Goal: Information Seeking & Learning: Learn about a topic

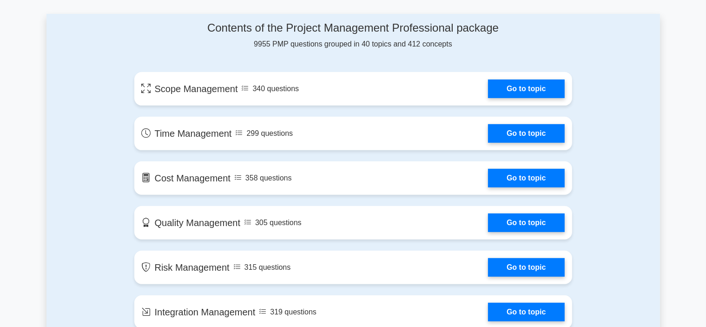
scroll to position [504, 0]
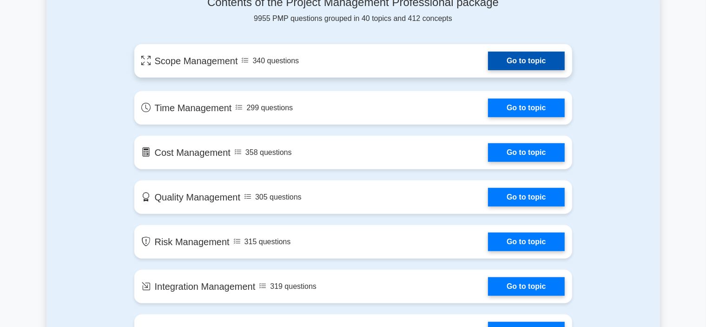
click at [502, 61] on link "Go to topic" at bounding box center [526, 61] width 76 height 19
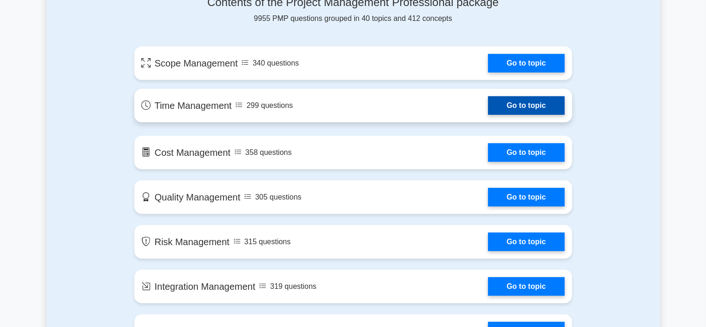
click at [518, 107] on link "Go to topic" at bounding box center [526, 105] width 76 height 19
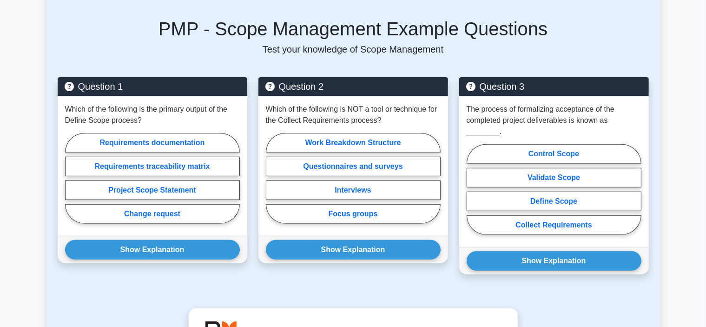
scroll to position [560, 0]
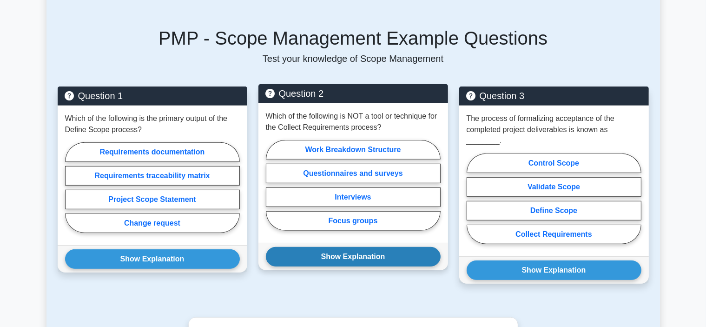
click at [356, 247] on button "Show Explanation" at bounding box center [353, 257] width 175 height 20
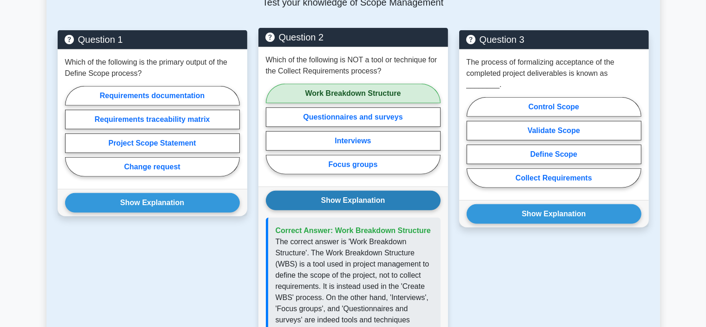
scroll to position [615, 0]
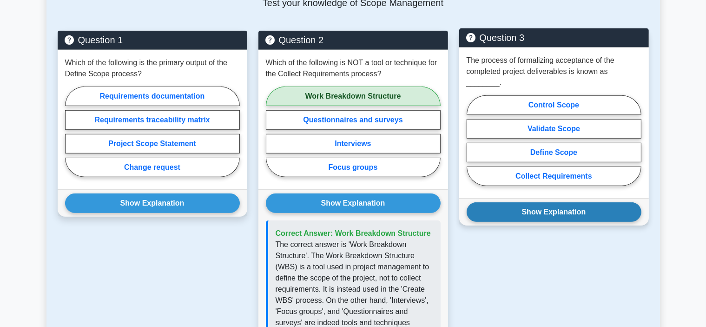
click at [532, 202] on button "Show Explanation" at bounding box center [554, 212] width 175 height 20
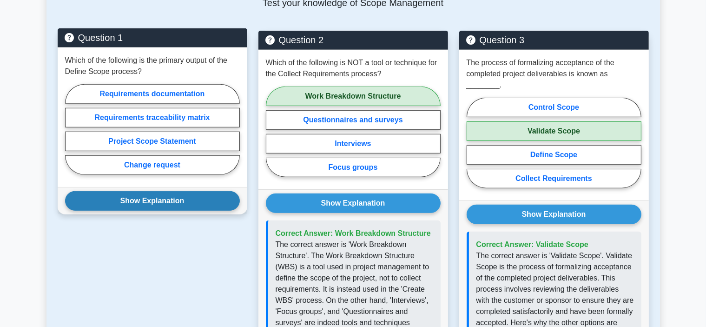
click at [159, 191] on button "Show Explanation" at bounding box center [152, 201] width 175 height 20
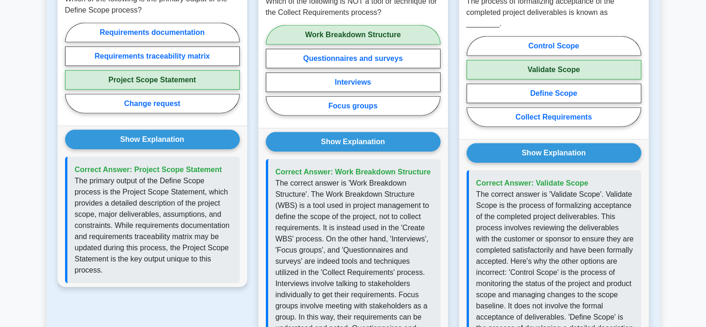
scroll to position [690, 0]
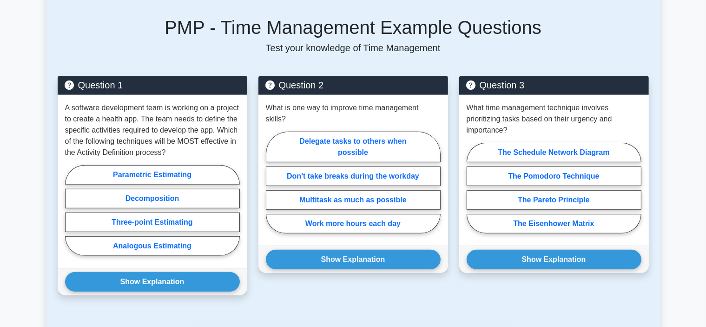
scroll to position [632, 0]
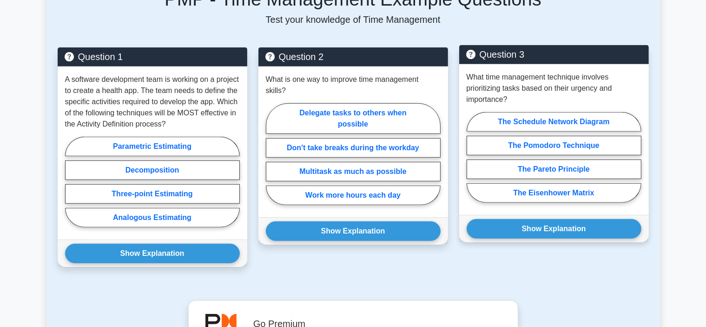
click at [597, 56] on h5 "Question 3" at bounding box center [554, 54] width 175 height 11
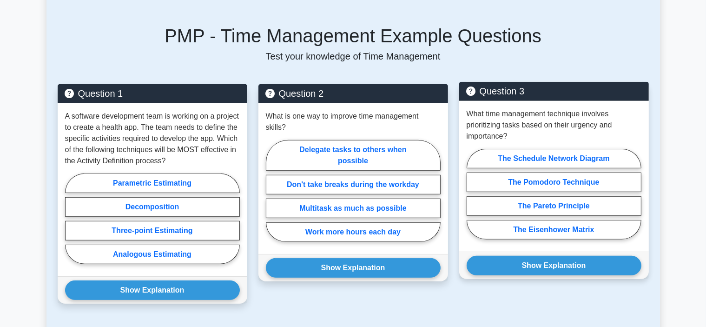
scroll to position [595, 0]
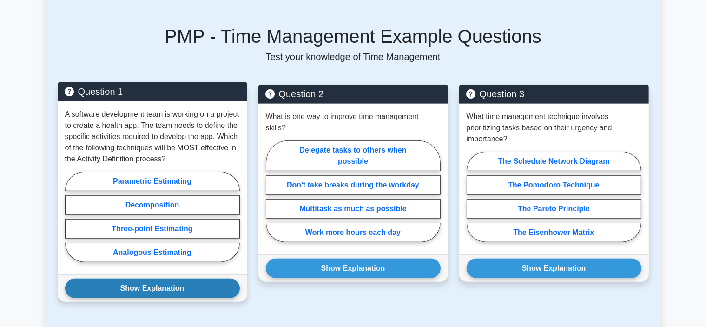
click at [148, 281] on button "Show Explanation" at bounding box center [152, 288] width 175 height 20
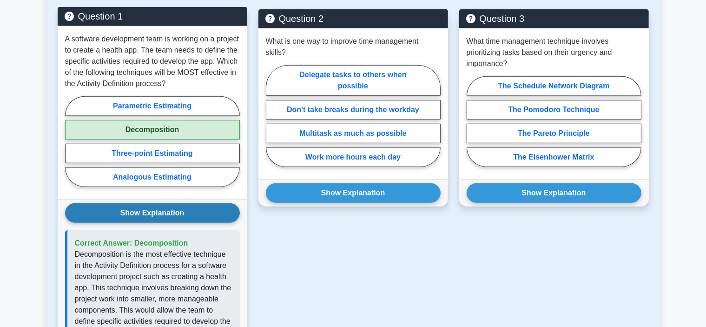
scroll to position [669, 0]
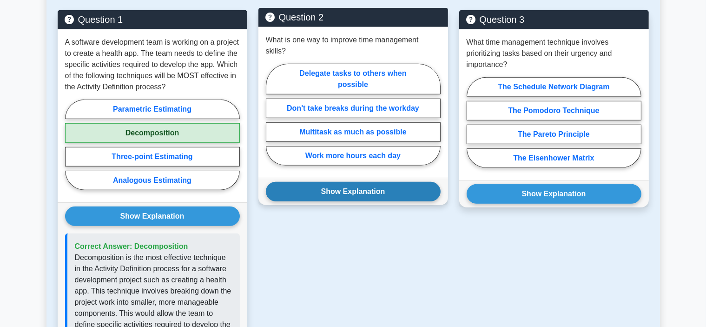
click at [346, 182] on button "Show Explanation" at bounding box center [353, 192] width 175 height 20
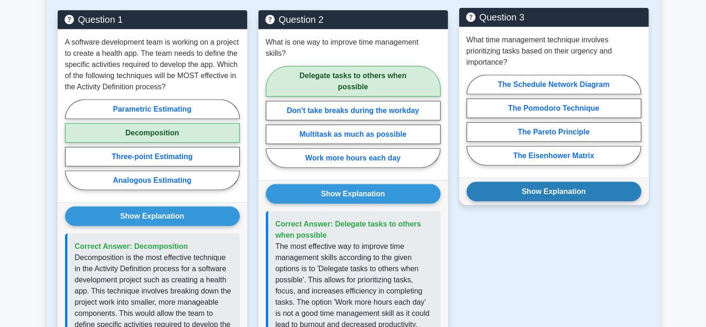
click at [551, 190] on button "Show Explanation" at bounding box center [554, 192] width 175 height 20
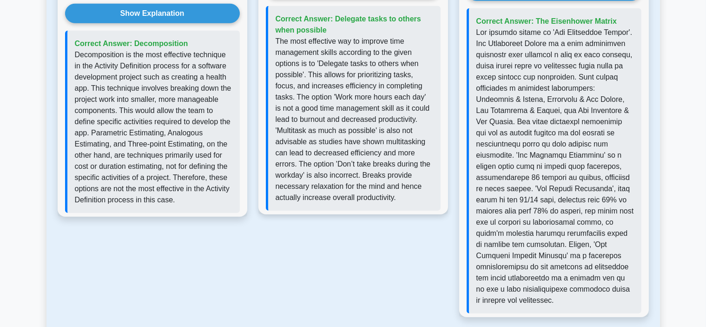
scroll to position [874, 0]
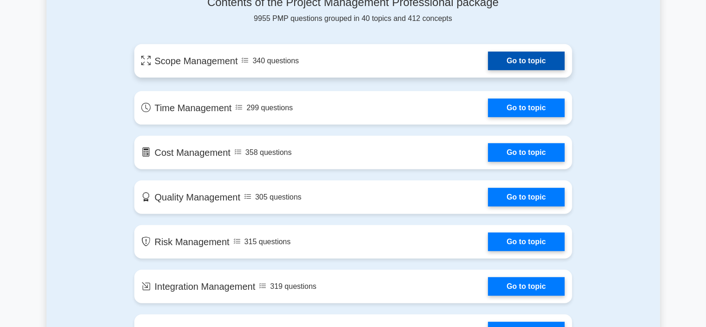
click at [488, 60] on link "Go to topic" at bounding box center [526, 61] width 76 height 19
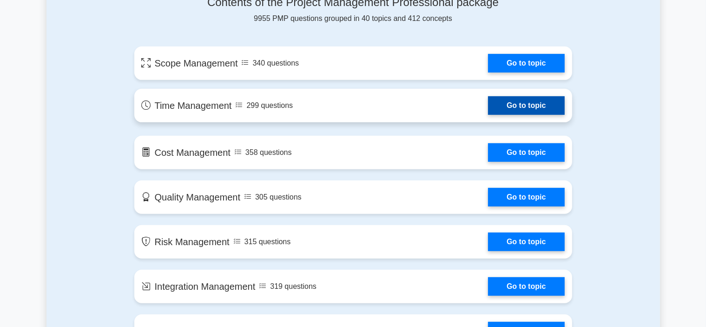
click at [488, 102] on link "Go to topic" at bounding box center [526, 105] width 76 height 19
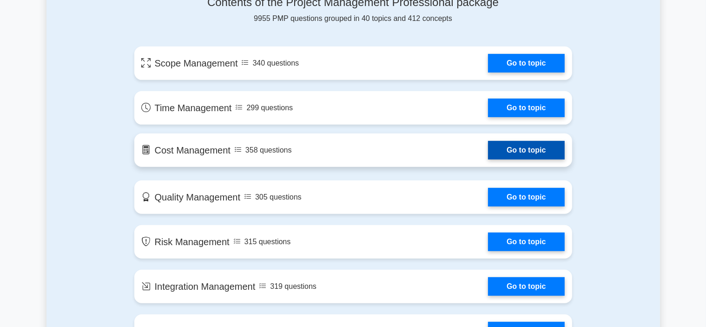
click at [500, 151] on link "Go to topic" at bounding box center [526, 150] width 76 height 19
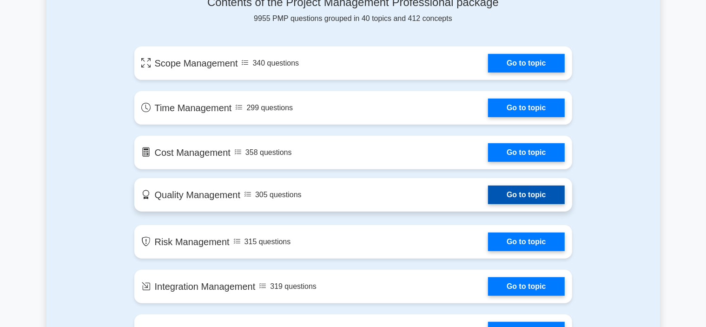
click at [500, 198] on link "Go to topic" at bounding box center [526, 194] width 76 height 19
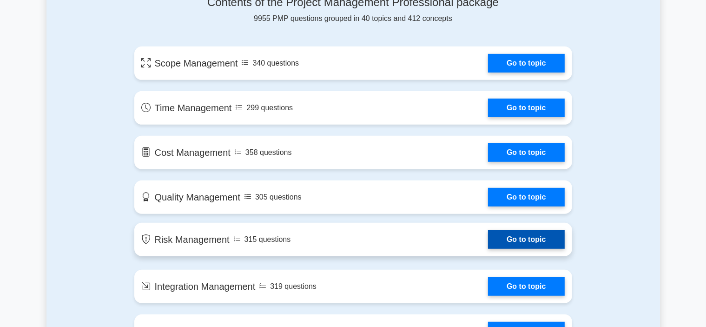
click at [517, 238] on link "Go to topic" at bounding box center [526, 239] width 76 height 19
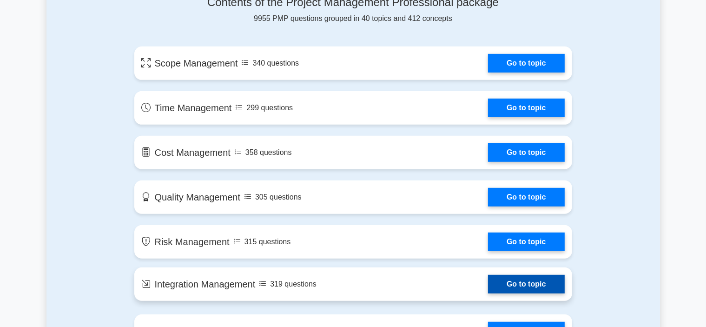
click at [534, 282] on link "Go to topic" at bounding box center [526, 284] width 76 height 19
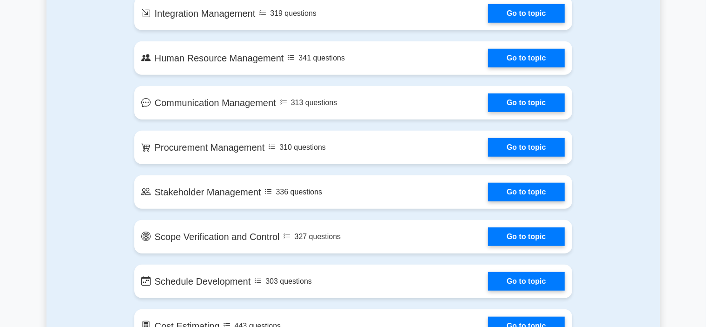
scroll to position [783, 0]
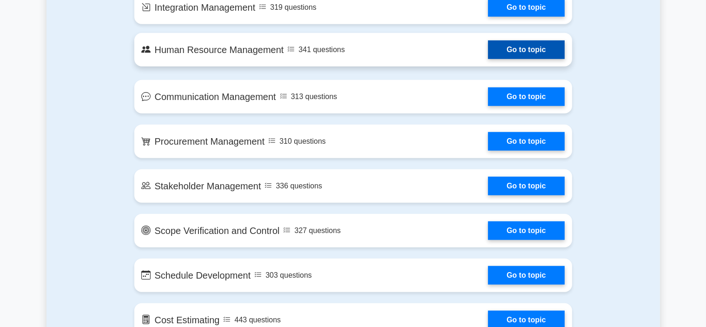
click at [518, 46] on link "Go to topic" at bounding box center [526, 49] width 76 height 19
click at [526, 48] on link "Go to topic" at bounding box center [526, 49] width 76 height 19
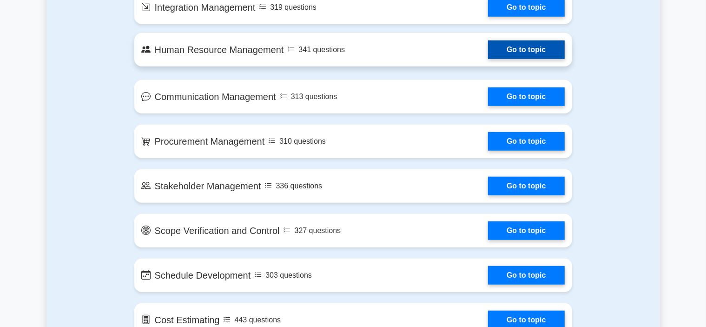
click at [526, 48] on link "Go to topic" at bounding box center [526, 49] width 76 height 19
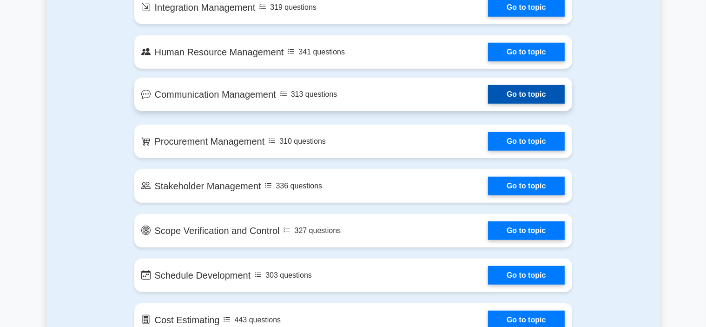
click at [488, 91] on link "Go to topic" at bounding box center [526, 94] width 76 height 19
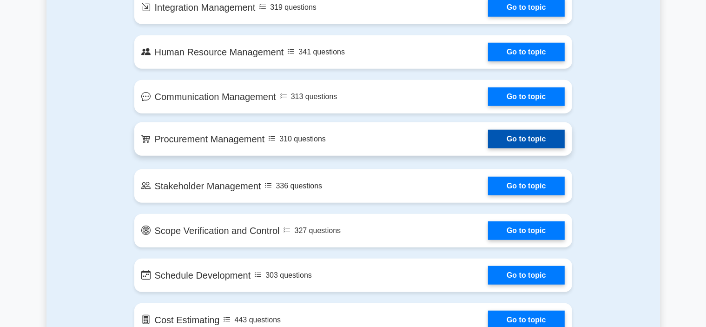
click at [488, 138] on link "Go to topic" at bounding box center [526, 139] width 76 height 19
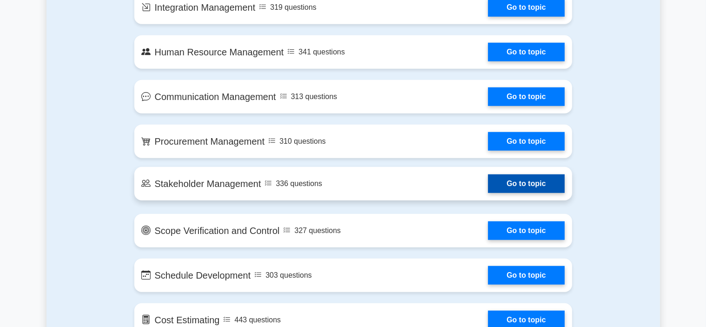
click at [506, 183] on link "Go to topic" at bounding box center [526, 183] width 76 height 19
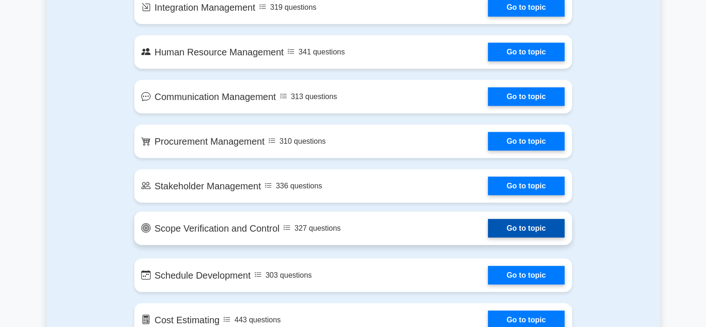
click at [509, 228] on link "Go to topic" at bounding box center [526, 228] width 76 height 19
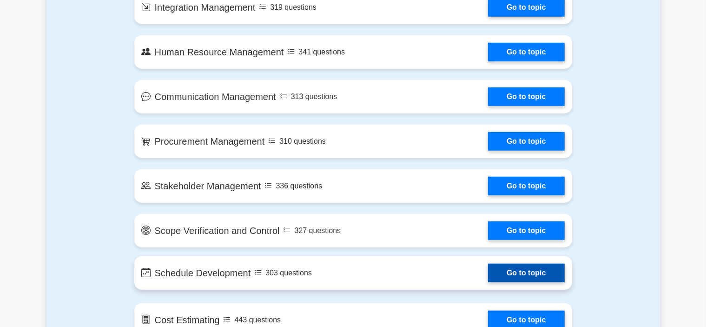
click at [488, 269] on link "Go to topic" at bounding box center [526, 273] width 76 height 19
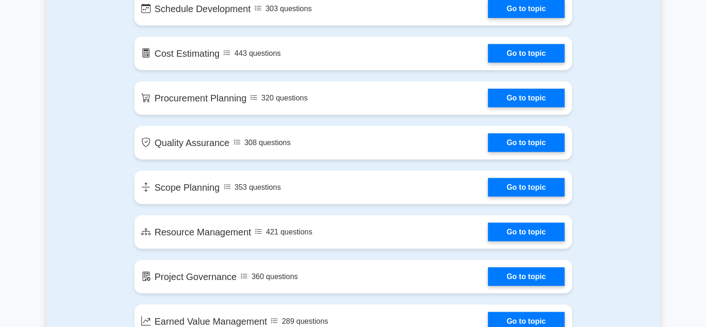
scroll to position [1093, 0]
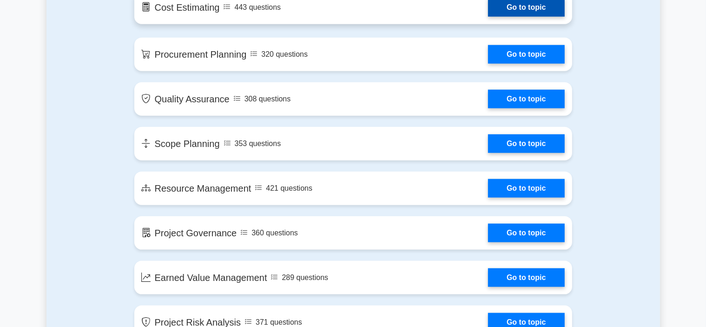
click at [504, 5] on link "Go to topic" at bounding box center [526, 7] width 76 height 19
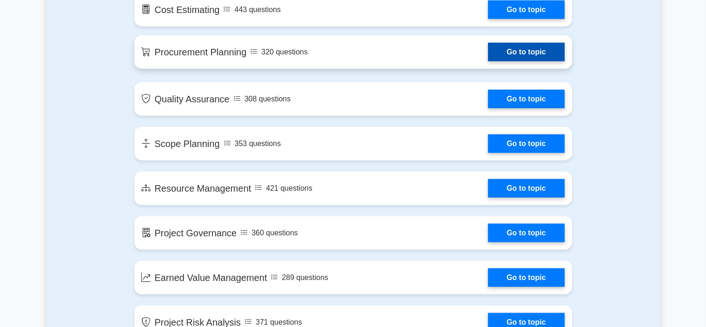
click at [528, 49] on link "Go to topic" at bounding box center [526, 52] width 76 height 19
click at [507, 55] on link "Go to topic" at bounding box center [526, 52] width 76 height 19
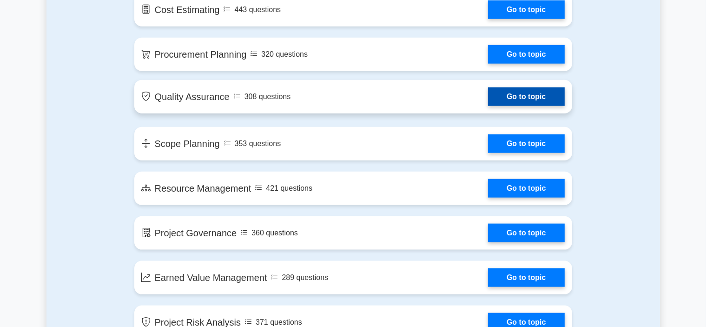
click at [506, 93] on link "Go to topic" at bounding box center [526, 96] width 76 height 19
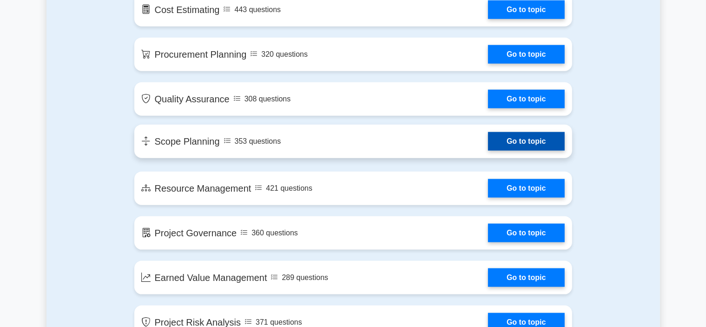
click at [488, 142] on link "Go to topic" at bounding box center [526, 141] width 76 height 19
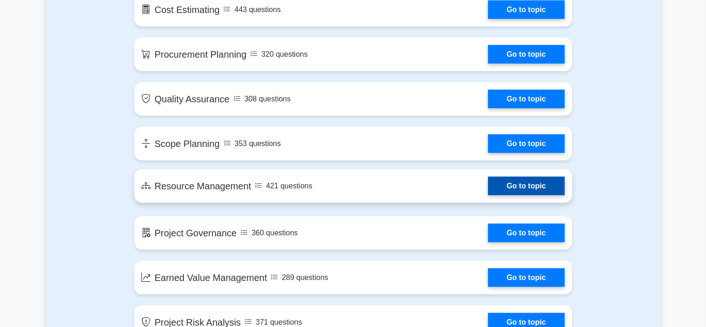
click at [510, 184] on link "Go to topic" at bounding box center [526, 186] width 76 height 19
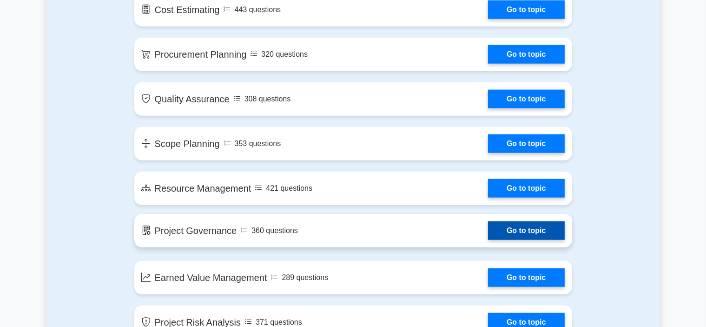
click at [506, 227] on link "Go to topic" at bounding box center [526, 230] width 76 height 19
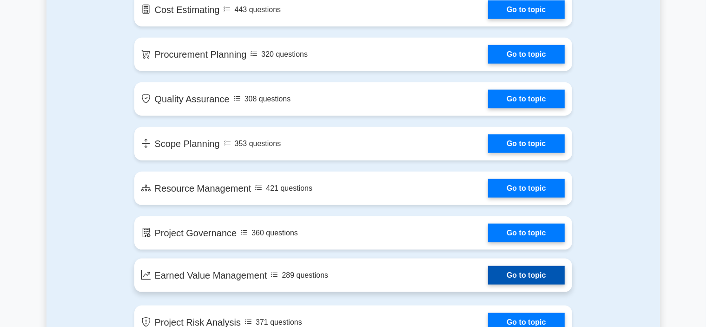
click at [488, 274] on link "Go to topic" at bounding box center [526, 275] width 76 height 19
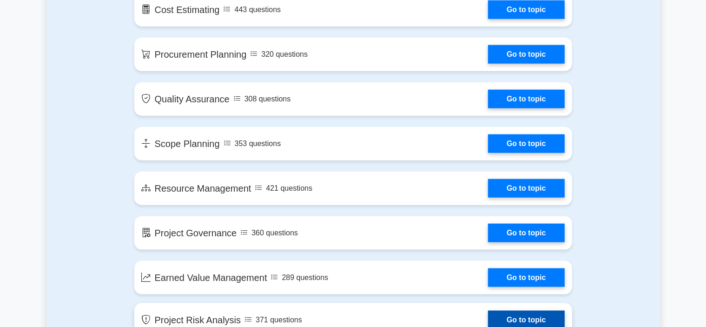
click at [488, 319] on link "Go to topic" at bounding box center [526, 320] width 76 height 19
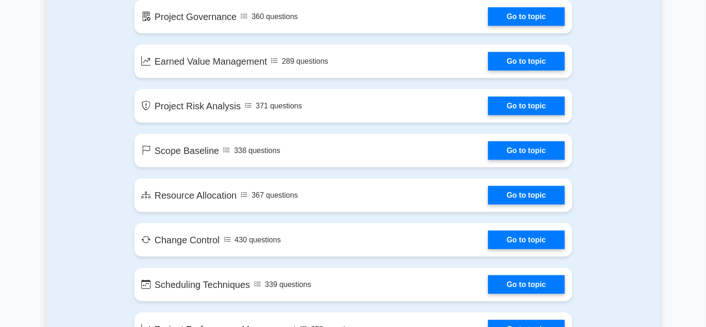
scroll to position [1316, 0]
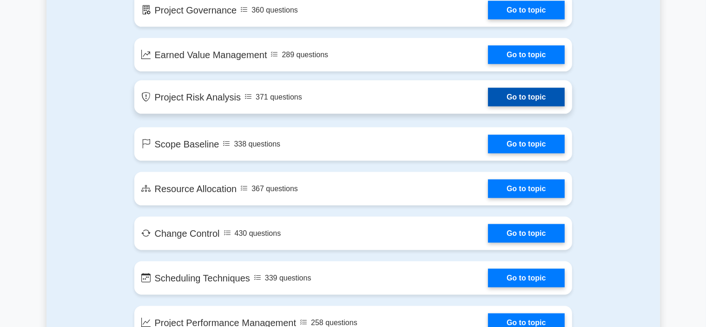
click at [505, 96] on link "Go to topic" at bounding box center [526, 97] width 76 height 19
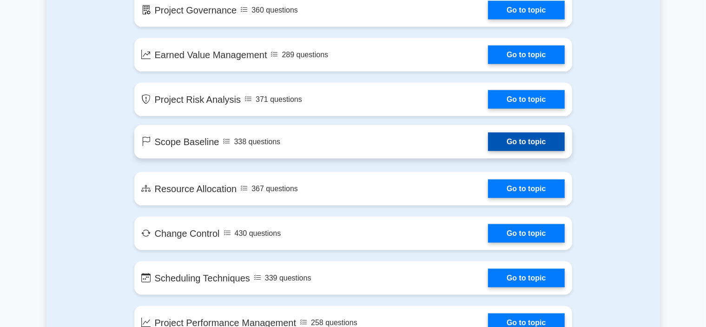
click at [488, 145] on link "Go to topic" at bounding box center [526, 141] width 76 height 19
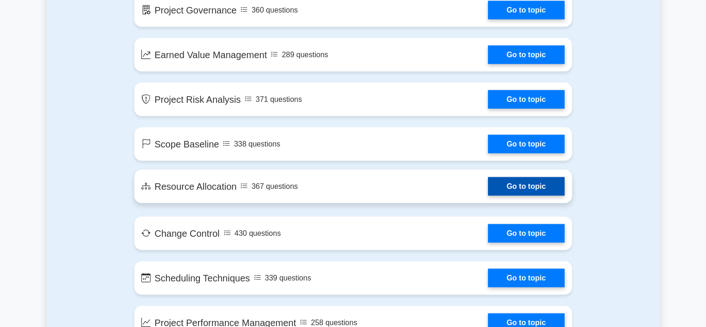
click at [488, 187] on link "Go to topic" at bounding box center [526, 186] width 76 height 19
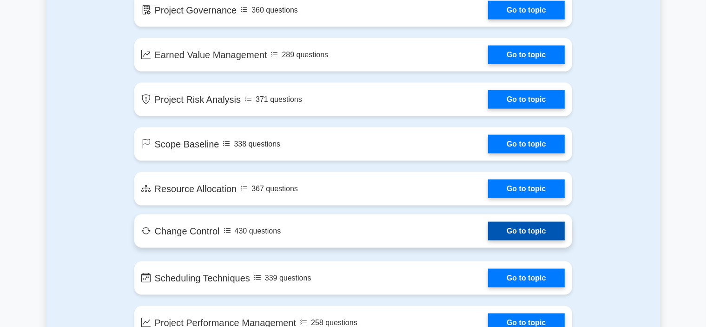
click at [488, 232] on link "Go to topic" at bounding box center [526, 231] width 76 height 19
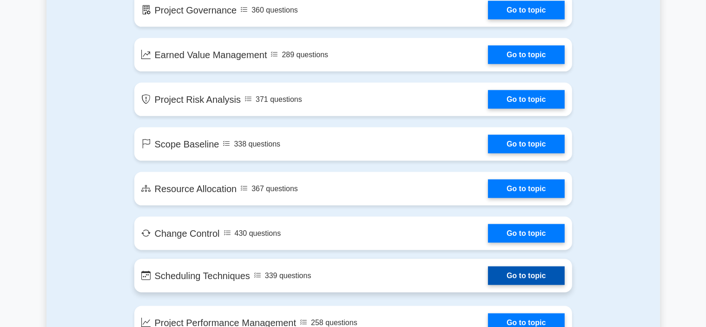
click at [488, 275] on link "Go to topic" at bounding box center [526, 275] width 76 height 19
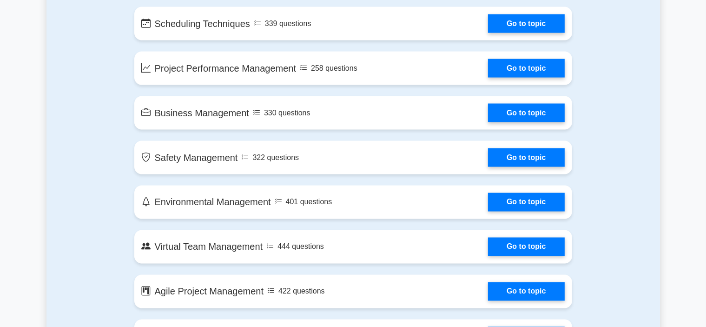
scroll to position [1601, 0]
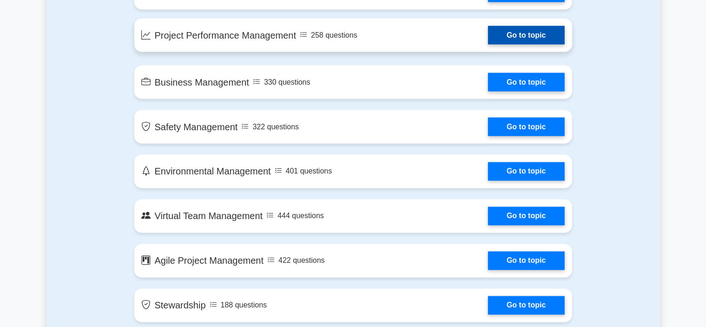
click at [510, 34] on link "Go to topic" at bounding box center [526, 35] width 76 height 19
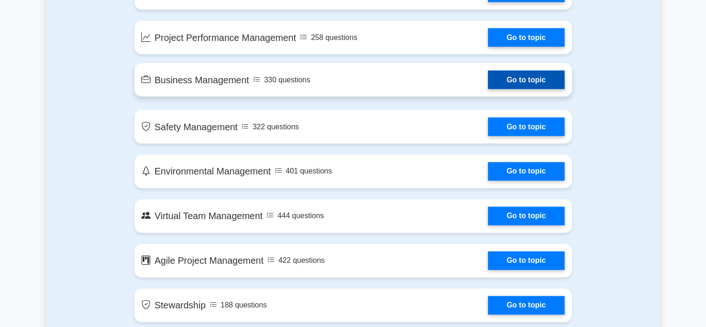
click at [488, 78] on link "Go to topic" at bounding box center [526, 80] width 76 height 19
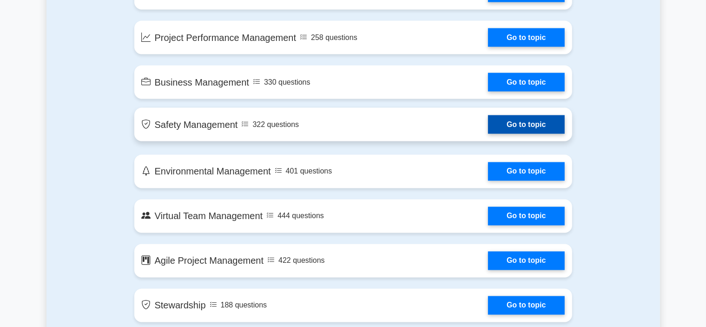
click at [488, 123] on link "Go to topic" at bounding box center [526, 124] width 76 height 19
click at [505, 123] on link "Go to topic" at bounding box center [526, 124] width 76 height 19
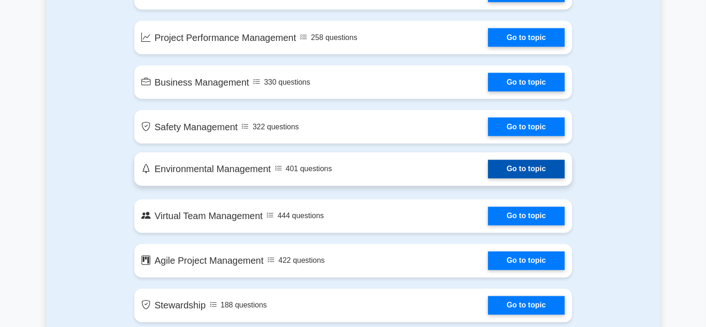
click at [505, 169] on link "Go to topic" at bounding box center [526, 169] width 76 height 19
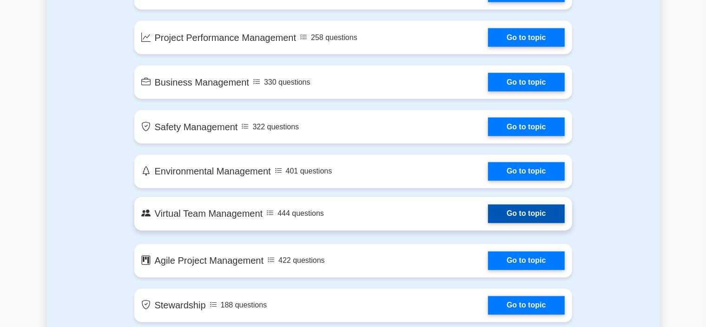
click at [506, 211] on link "Go to topic" at bounding box center [526, 214] width 76 height 19
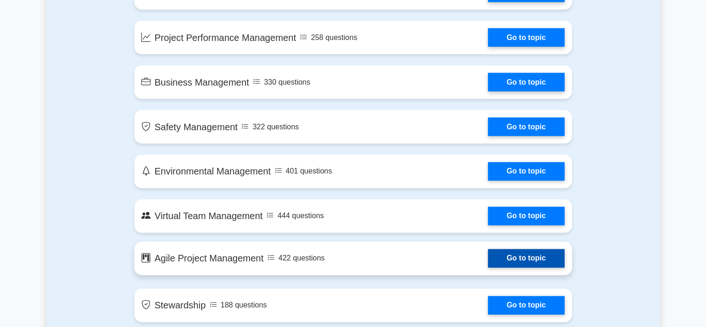
click at [488, 256] on link "Go to topic" at bounding box center [526, 258] width 76 height 19
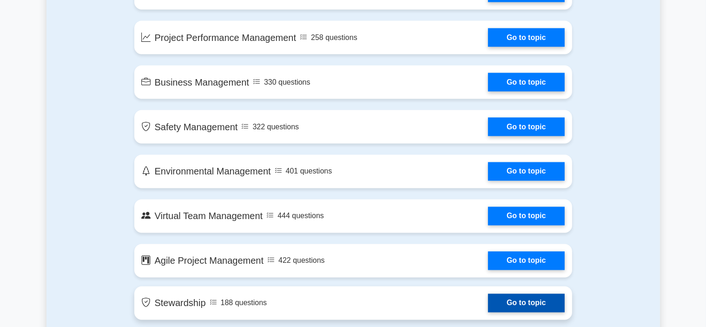
click at [505, 299] on link "Go to topic" at bounding box center [526, 303] width 76 height 19
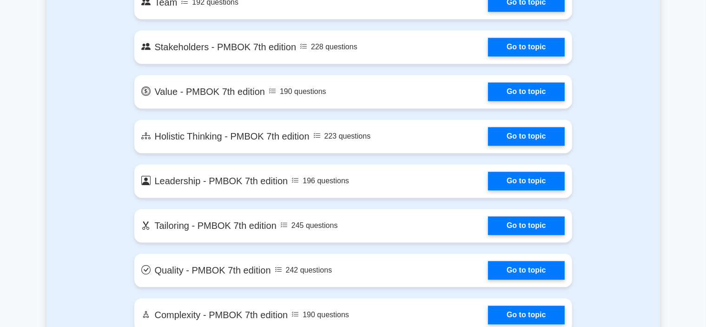
scroll to position [1954, 0]
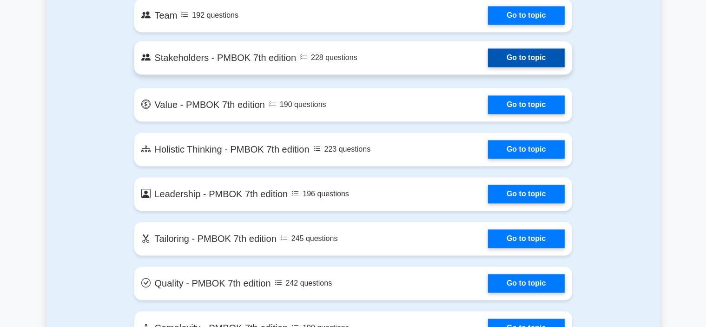
click at [525, 59] on link "Go to topic" at bounding box center [526, 57] width 76 height 19
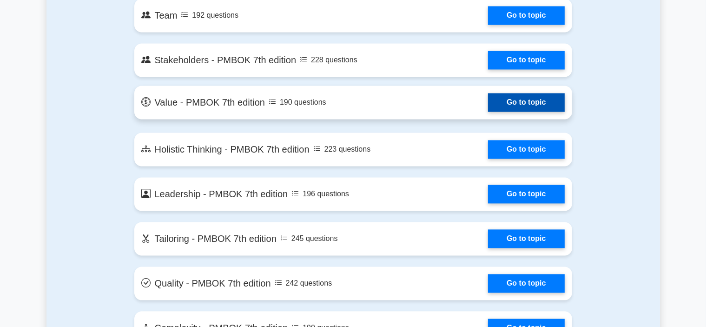
click at [509, 101] on link "Go to topic" at bounding box center [526, 102] width 76 height 19
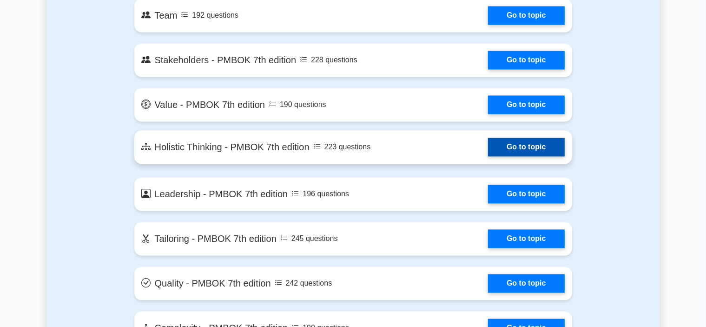
click at [510, 140] on link "Go to topic" at bounding box center [526, 147] width 76 height 19
click at [510, 144] on link "Go to topic" at bounding box center [526, 147] width 76 height 19
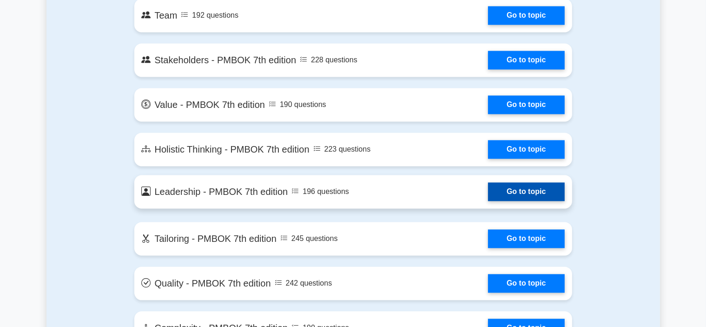
click at [517, 189] on link "Go to topic" at bounding box center [526, 191] width 76 height 19
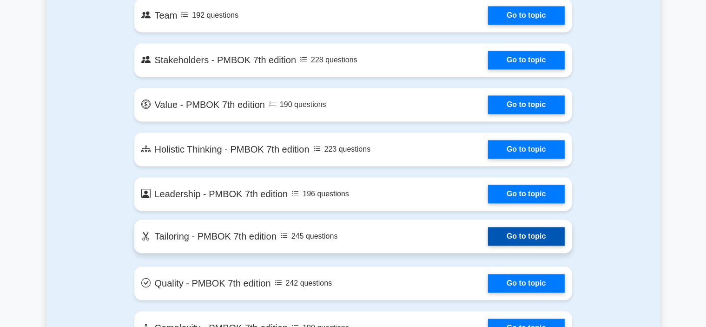
click at [515, 233] on link "Go to topic" at bounding box center [526, 236] width 76 height 19
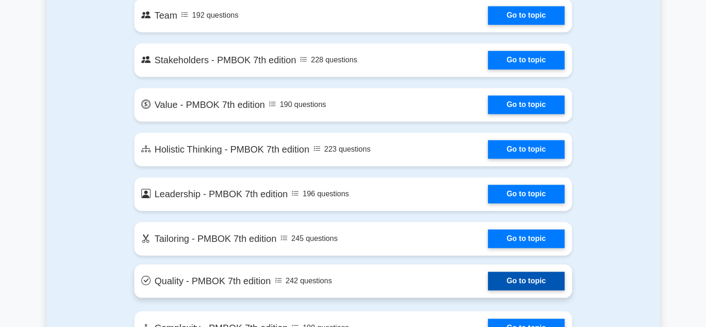
click at [514, 280] on link "Go to topic" at bounding box center [526, 280] width 76 height 19
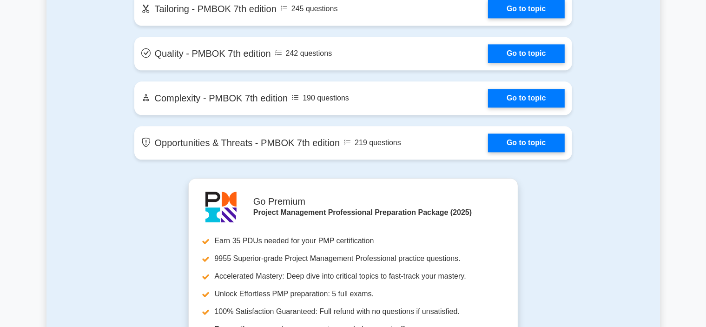
scroll to position [2171, 0]
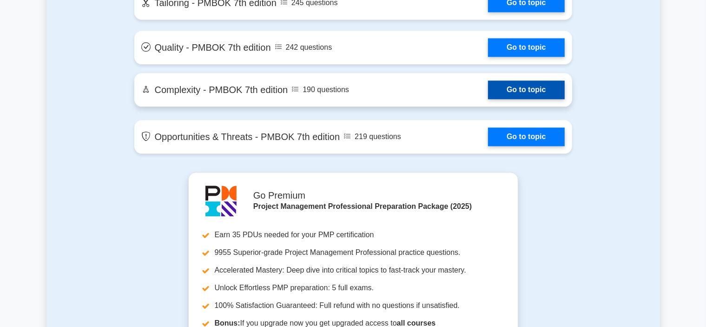
click at [534, 91] on link "Go to topic" at bounding box center [526, 89] width 76 height 19
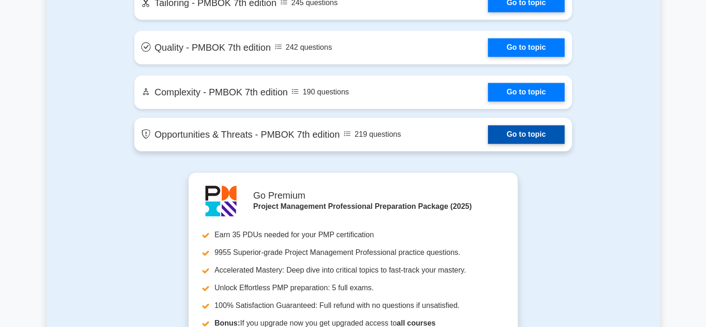
click at [515, 132] on link "Go to topic" at bounding box center [526, 134] width 76 height 19
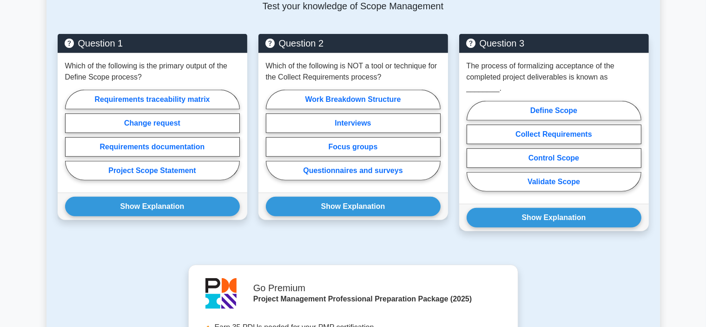
scroll to position [614, 0]
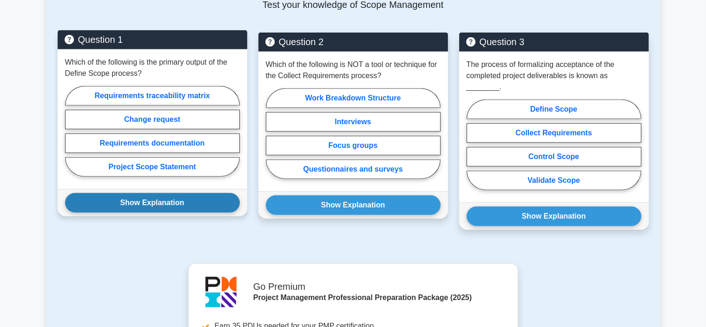
click at [190, 193] on button "Show Explanation" at bounding box center [152, 203] width 175 height 20
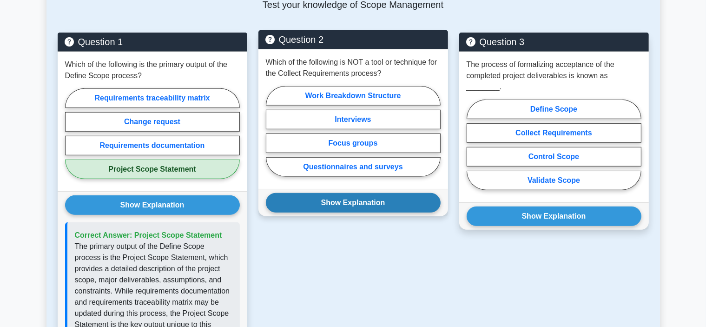
click at [284, 193] on button "Show Explanation" at bounding box center [353, 203] width 175 height 20
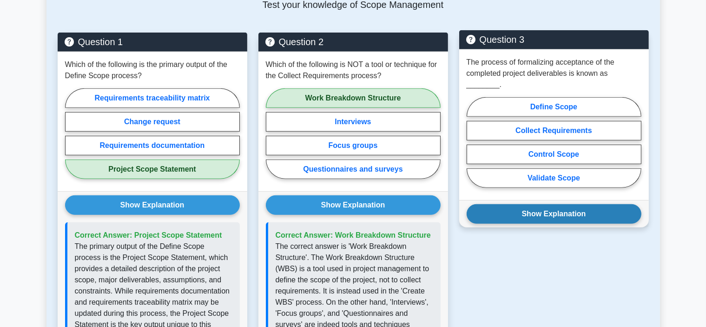
click at [496, 204] on button "Show Explanation" at bounding box center [554, 214] width 175 height 20
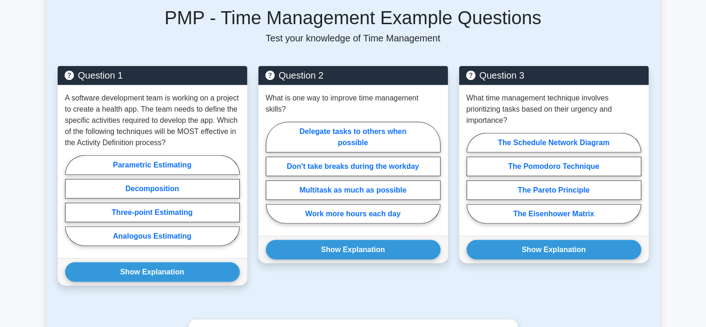
scroll to position [632, 0]
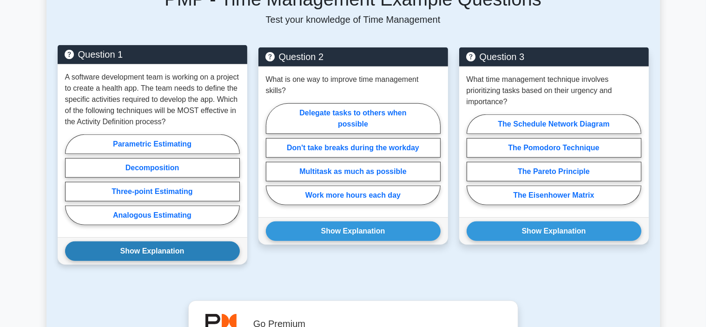
click at [160, 252] on button "Show Explanation" at bounding box center [152, 251] width 175 height 20
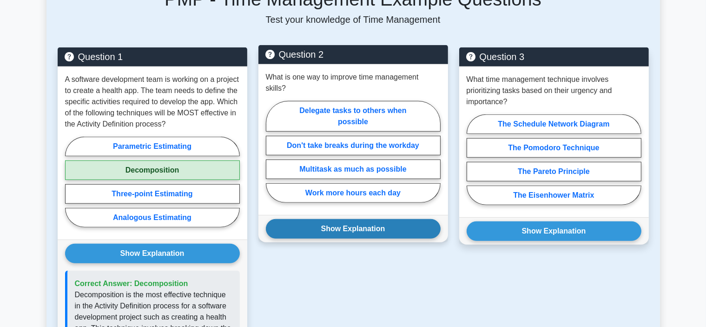
click at [329, 219] on button "Show Explanation" at bounding box center [353, 229] width 175 height 20
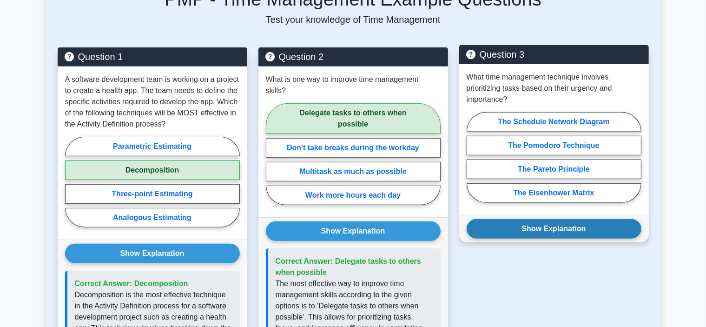
click at [497, 232] on button "Show Explanation" at bounding box center [554, 229] width 175 height 20
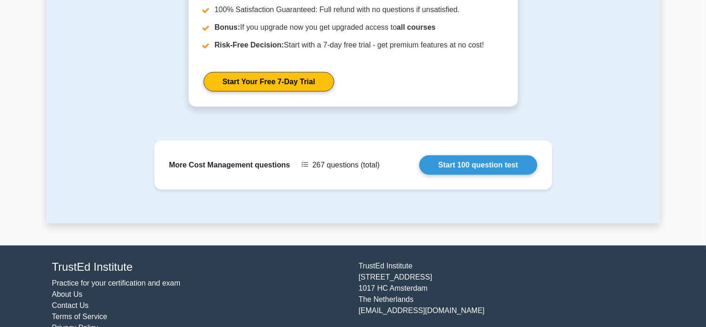
scroll to position [1187, 0]
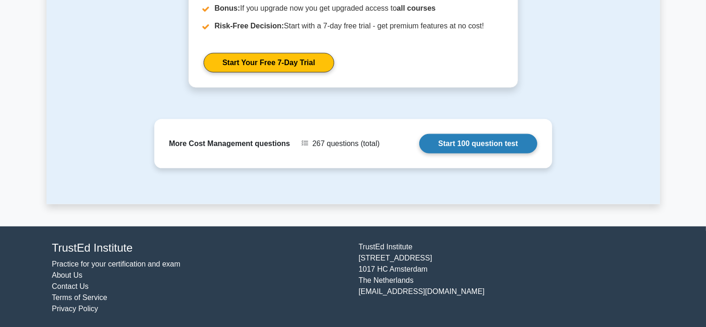
click at [483, 139] on link "Start 100 question test" at bounding box center [478, 144] width 118 height 20
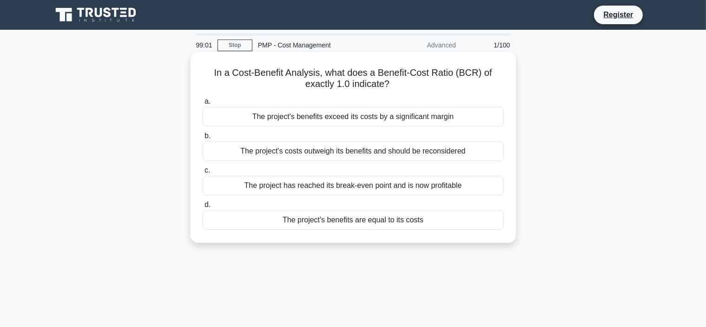
click at [366, 189] on div "The project has reached its break-even point and is now profitable" at bounding box center [353, 186] width 301 height 20
click at [203, 173] on input "c. The project has reached its break-even point and is now profitable" at bounding box center [203, 170] width 0 height 6
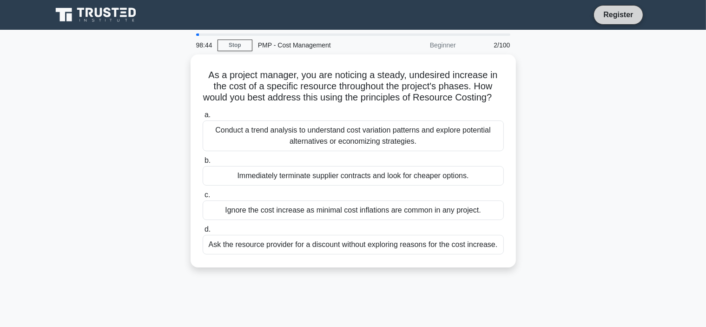
click at [612, 16] on link "Register" at bounding box center [618, 15] width 41 height 12
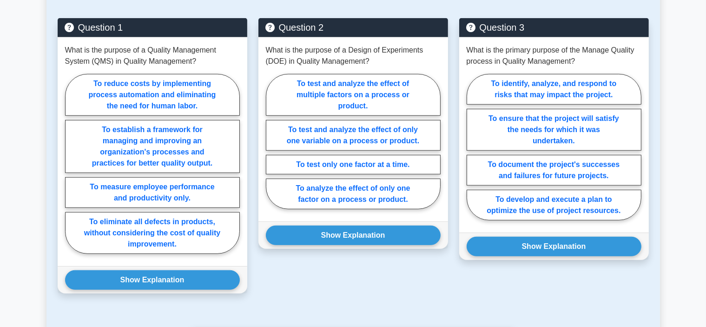
scroll to position [651, 0]
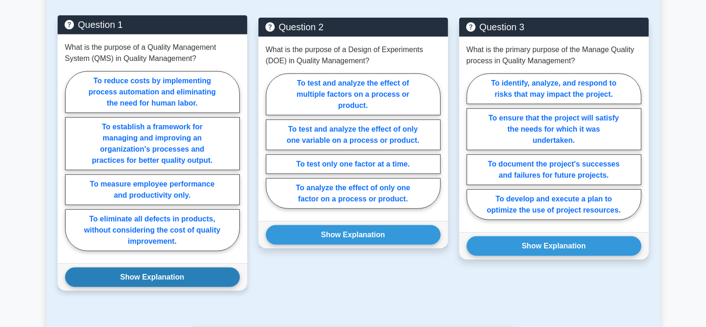
click at [188, 277] on button "Show Explanation" at bounding box center [152, 277] width 175 height 20
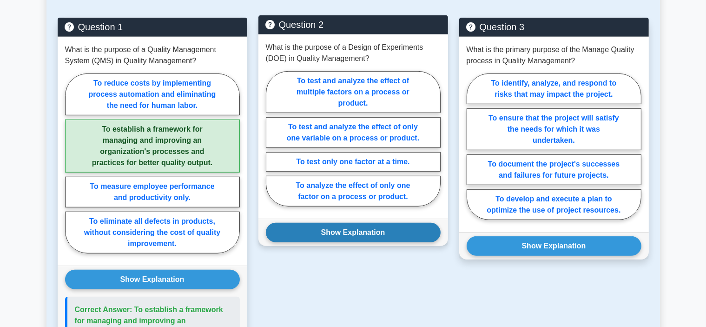
click at [288, 234] on button "Show Explanation" at bounding box center [353, 233] width 175 height 20
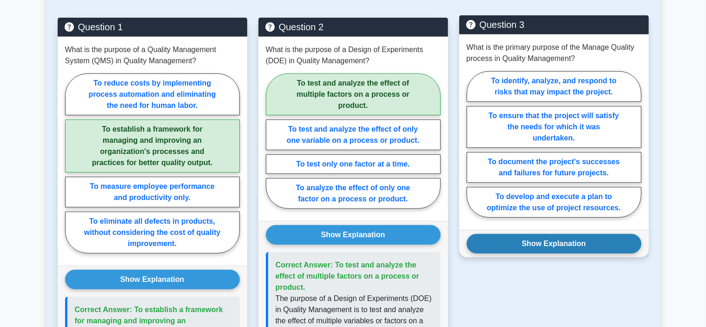
click at [494, 234] on button "Show Explanation" at bounding box center [554, 244] width 175 height 20
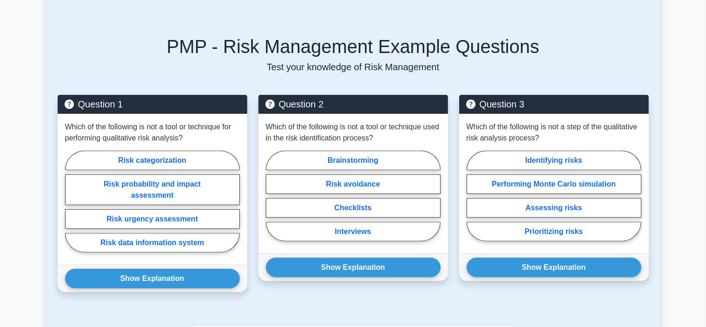
scroll to position [558, 0]
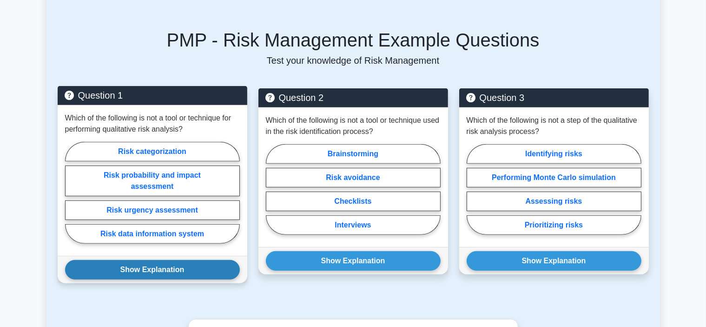
click at [205, 260] on button "Show Explanation" at bounding box center [152, 270] width 175 height 20
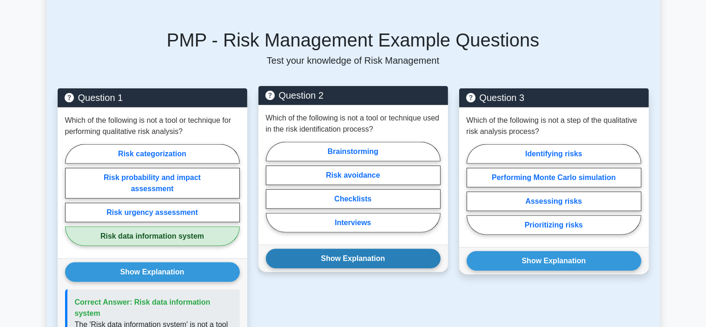
click at [307, 249] on button "Show Explanation" at bounding box center [353, 259] width 175 height 20
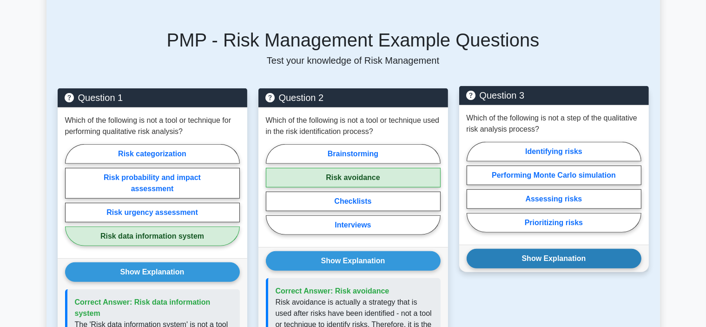
click at [504, 249] on button "Show Explanation" at bounding box center [554, 259] width 175 height 20
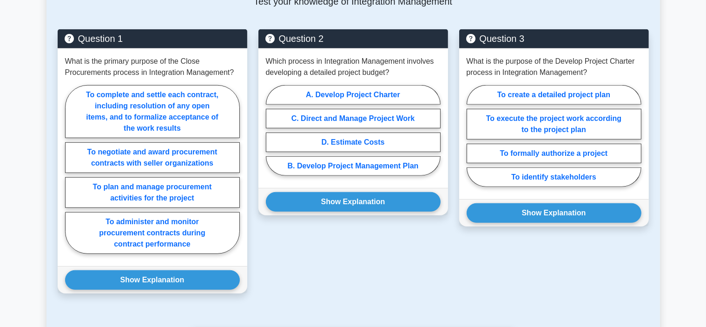
scroll to position [651, 0]
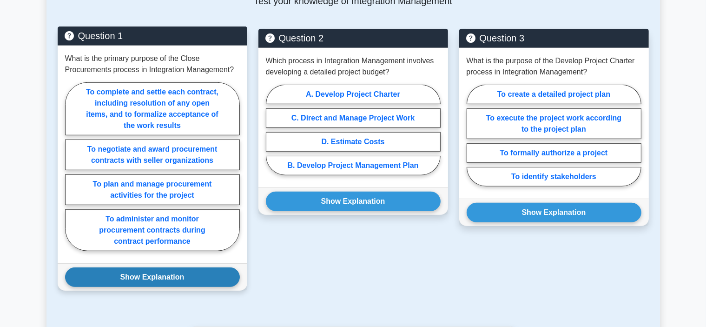
click at [182, 273] on button "Show Explanation" at bounding box center [152, 277] width 175 height 20
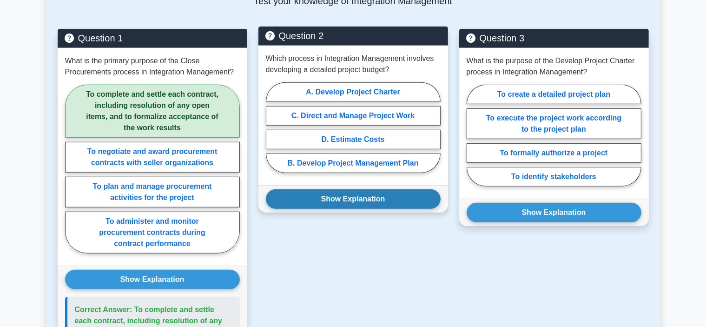
click at [297, 197] on button "Show Explanation" at bounding box center [353, 199] width 175 height 20
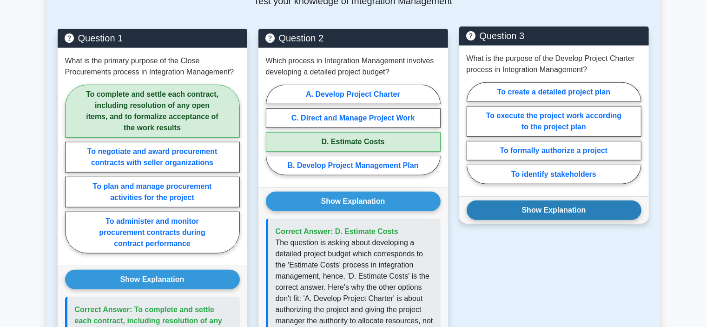
click at [486, 206] on button "Show Explanation" at bounding box center [554, 210] width 175 height 20
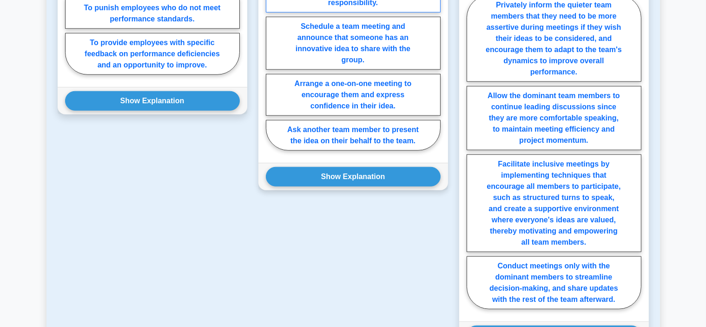
scroll to position [855, 0]
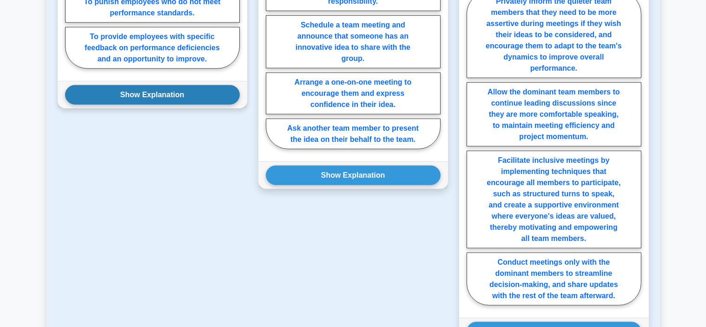
click at [159, 85] on button "Show Explanation" at bounding box center [152, 95] width 175 height 20
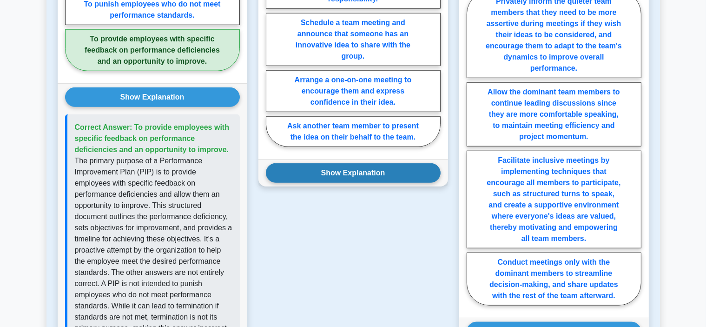
click at [296, 163] on button "Show Explanation" at bounding box center [353, 173] width 175 height 20
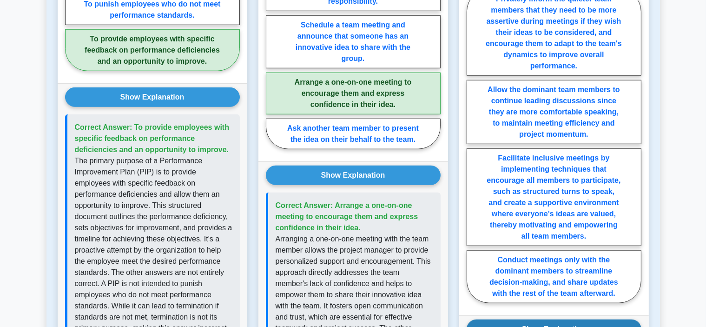
click at [502, 319] on button "Show Explanation" at bounding box center [554, 329] width 175 height 20
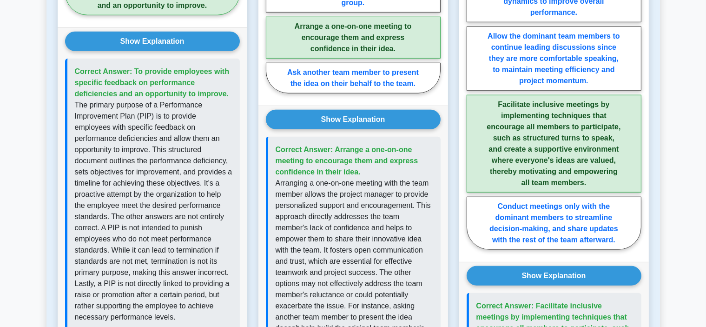
scroll to position [930, 0]
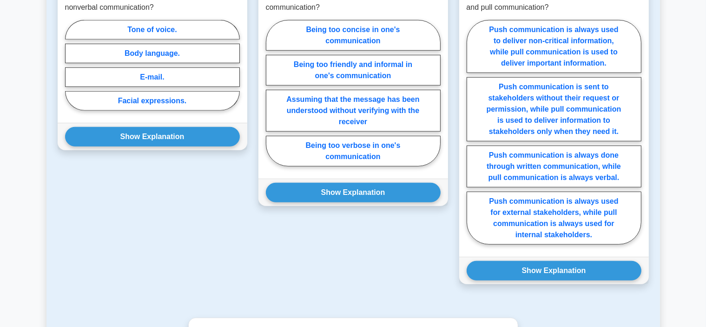
scroll to position [762, 0]
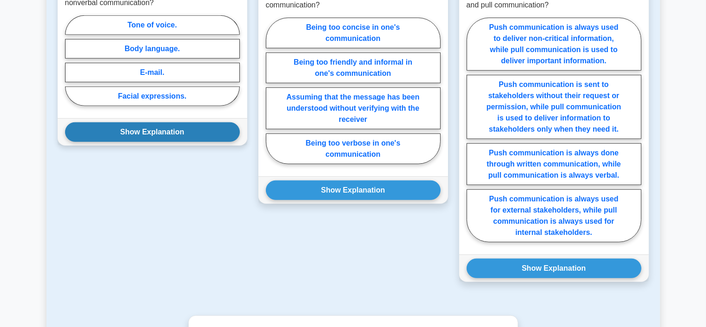
click at [190, 122] on button "Show Explanation" at bounding box center [152, 132] width 175 height 20
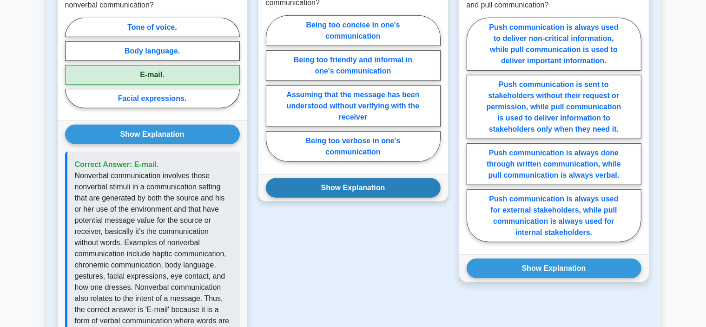
click at [290, 178] on button "Show Explanation" at bounding box center [353, 188] width 175 height 20
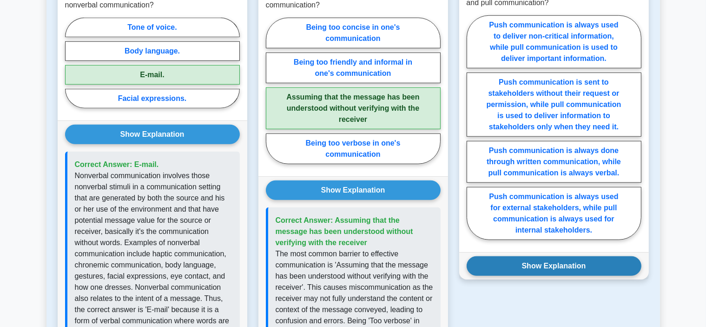
click at [482, 258] on button "Show Explanation" at bounding box center [554, 266] width 175 height 20
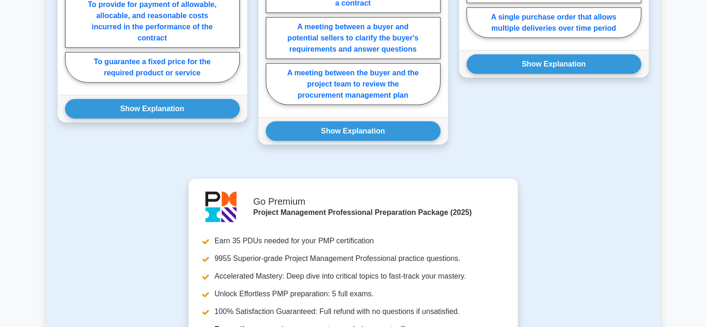
scroll to position [800, 0]
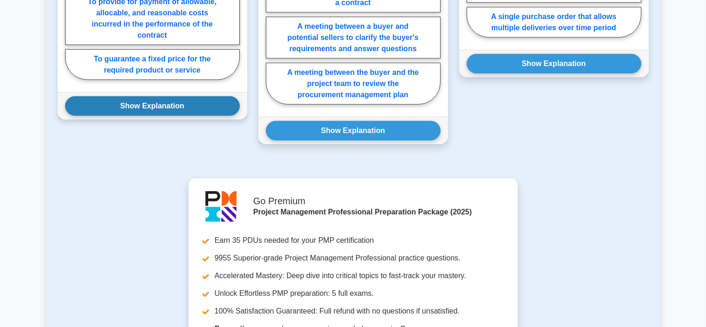
click at [168, 116] on button "Show Explanation" at bounding box center [152, 106] width 175 height 20
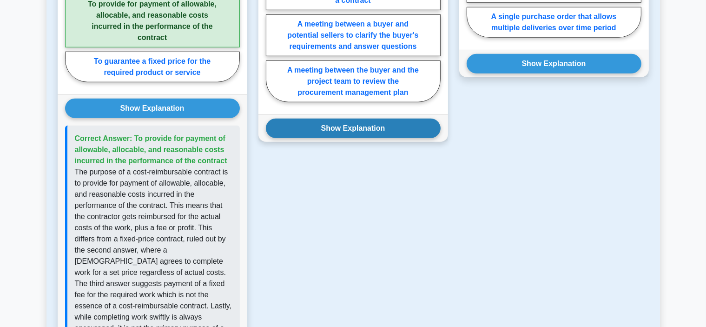
click at [287, 138] on button "Show Explanation" at bounding box center [353, 129] width 175 height 20
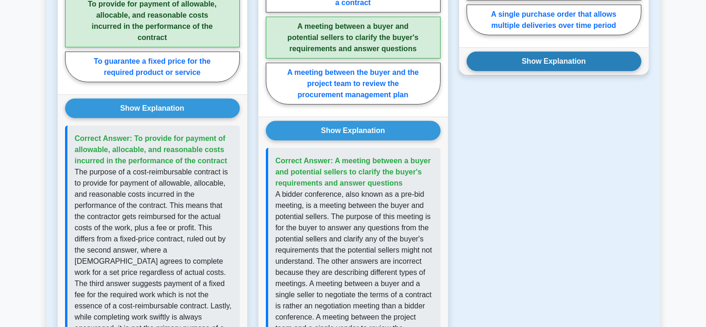
click at [495, 71] on button "Show Explanation" at bounding box center [554, 62] width 175 height 20
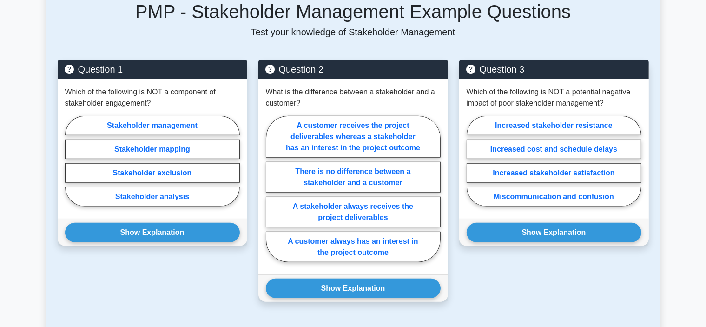
scroll to position [651, 0]
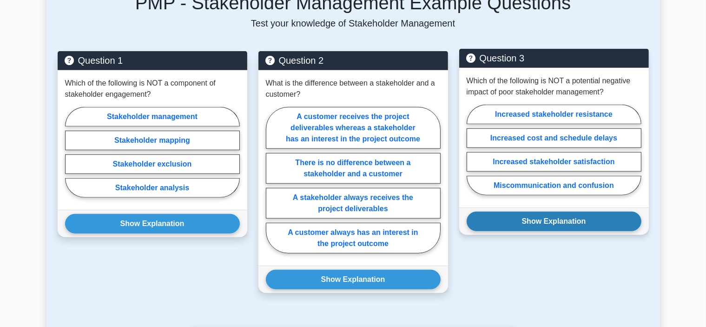
click at [524, 212] on button "Show Explanation" at bounding box center [554, 222] width 175 height 20
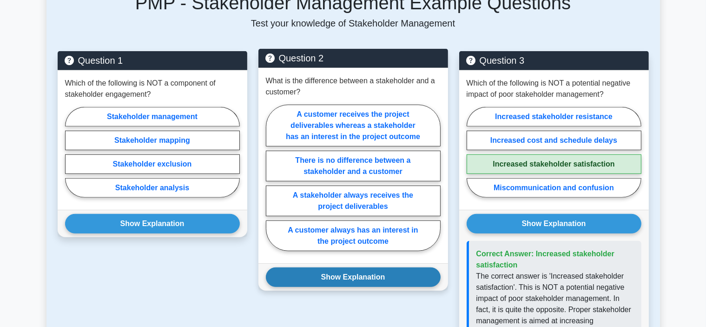
click at [395, 267] on button "Show Explanation" at bounding box center [353, 277] width 175 height 20
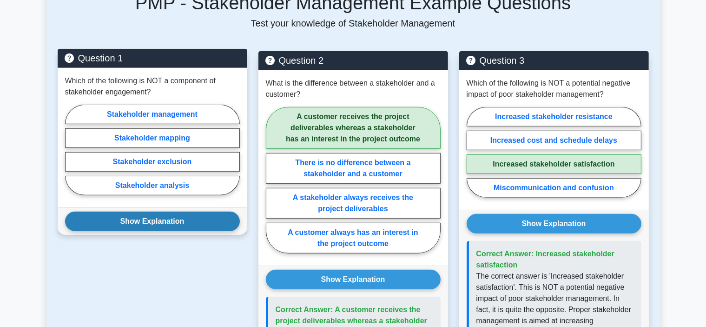
click at [194, 212] on button "Show Explanation" at bounding box center [152, 222] width 175 height 20
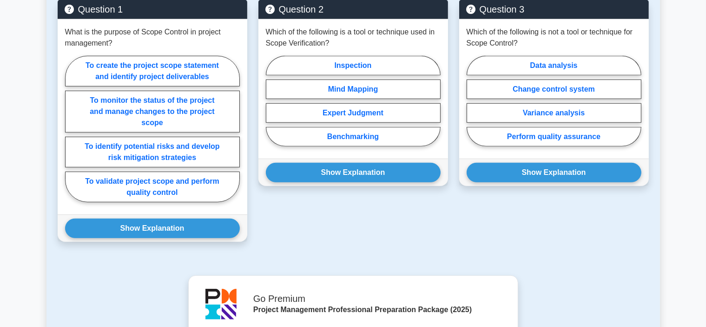
scroll to position [669, 0]
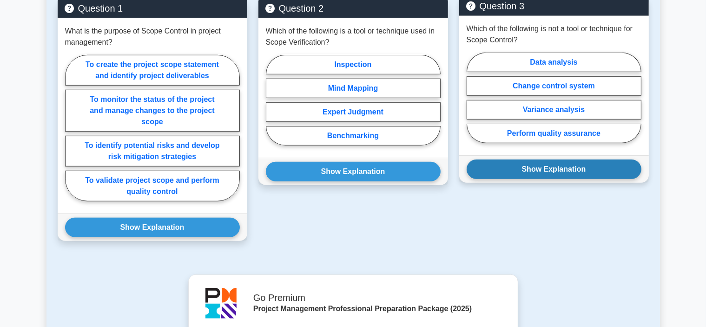
click at [535, 176] on button "Show Explanation" at bounding box center [554, 169] width 175 height 20
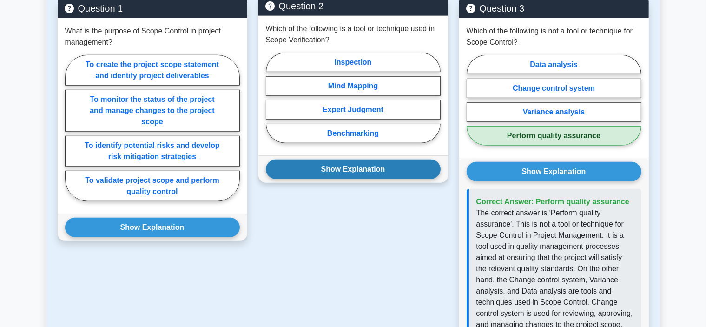
click at [393, 176] on button "Show Explanation" at bounding box center [353, 169] width 175 height 20
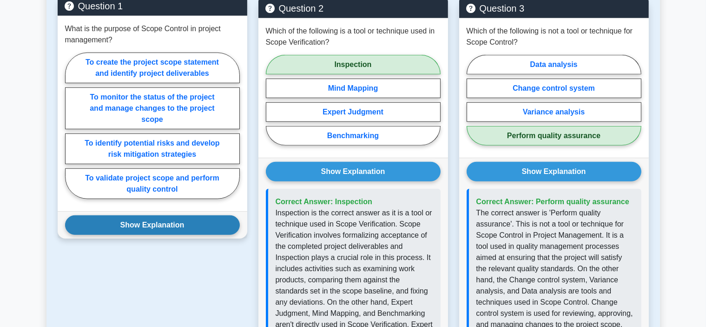
click at [202, 234] on button "Show Explanation" at bounding box center [152, 225] width 175 height 20
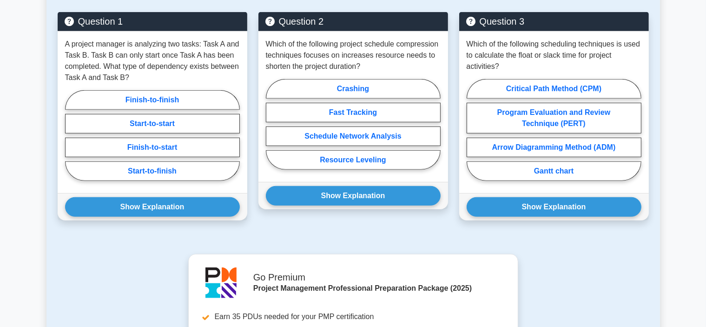
scroll to position [640, 0]
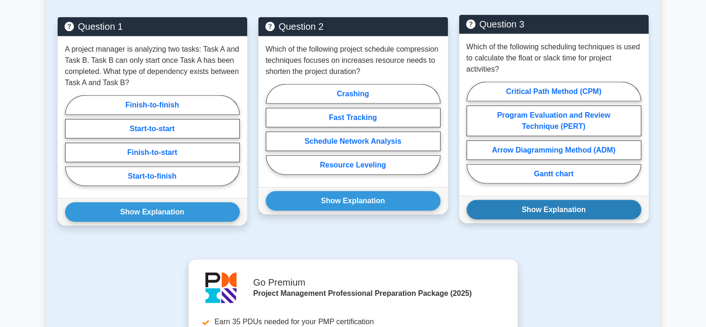
click at [547, 200] on button "Show Explanation" at bounding box center [554, 210] width 175 height 20
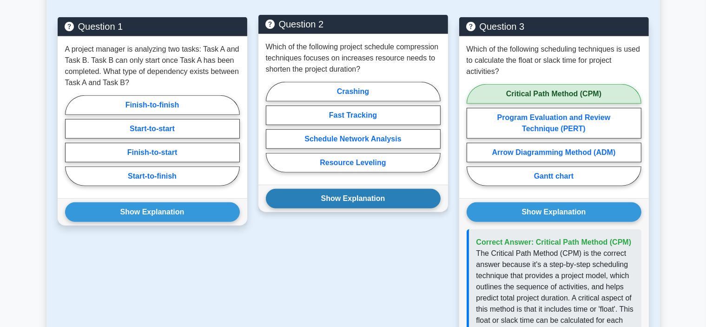
click at [413, 189] on button "Show Explanation" at bounding box center [353, 199] width 175 height 20
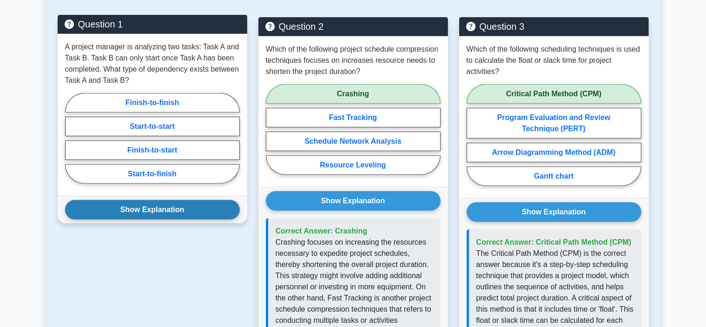
click at [222, 200] on button "Show Explanation" at bounding box center [152, 210] width 175 height 20
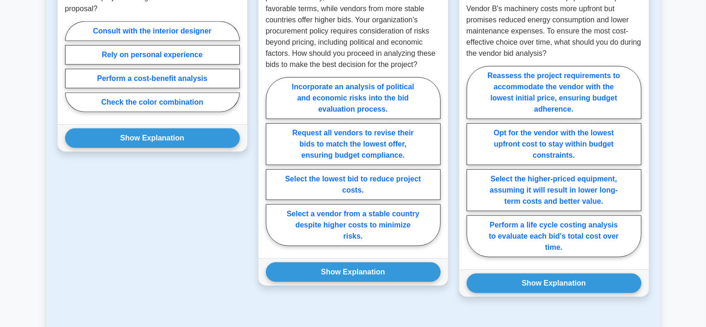
scroll to position [744, 0]
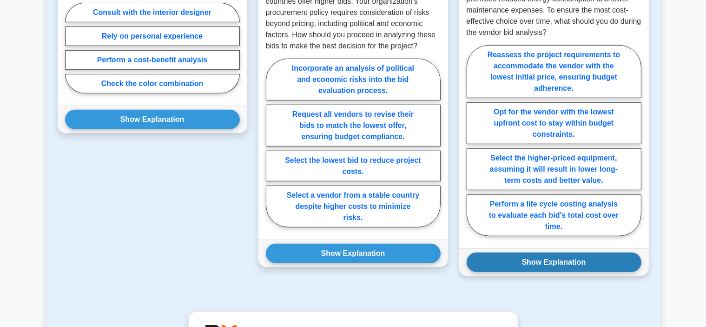
click at [542, 252] on button "Show Explanation" at bounding box center [554, 262] width 175 height 20
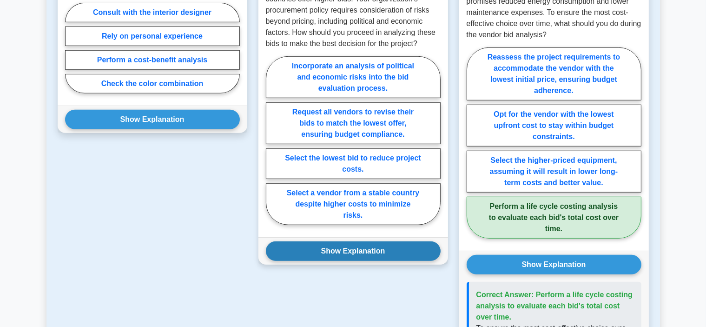
click at [403, 241] on button "Show Explanation" at bounding box center [353, 251] width 175 height 20
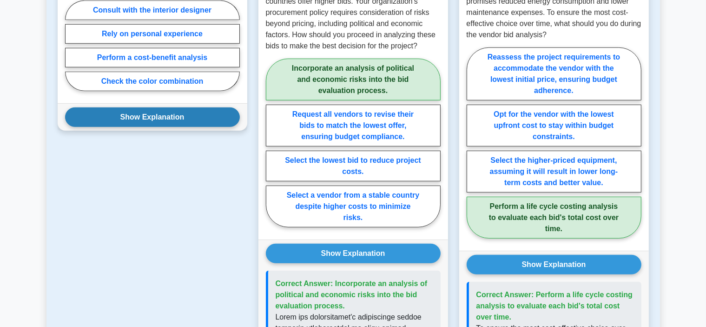
click at [176, 107] on button "Show Explanation" at bounding box center [152, 117] width 175 height 20
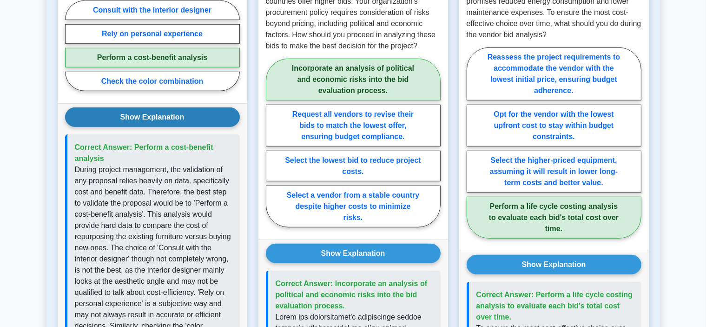
click at [176, 107] on button "Show Explanation" at bounding box center [152, 117] width 175 height 20
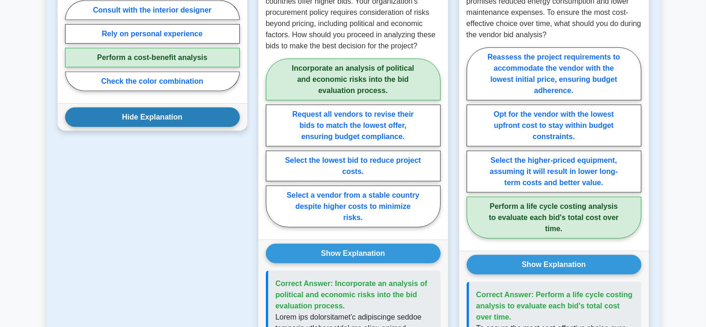
click at [176, 107] on button "Hide Explanation" at bounding box center [152, 117] width 175 height 20
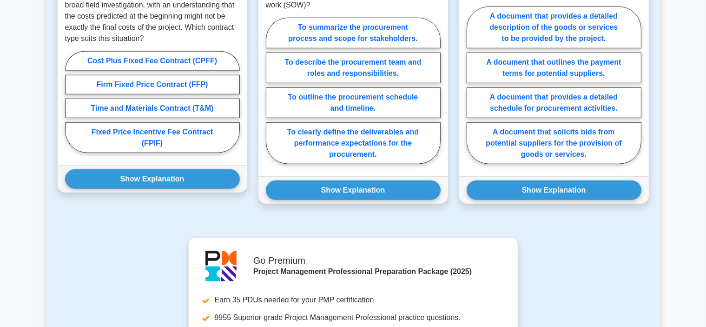
scroll to position [725, 0]
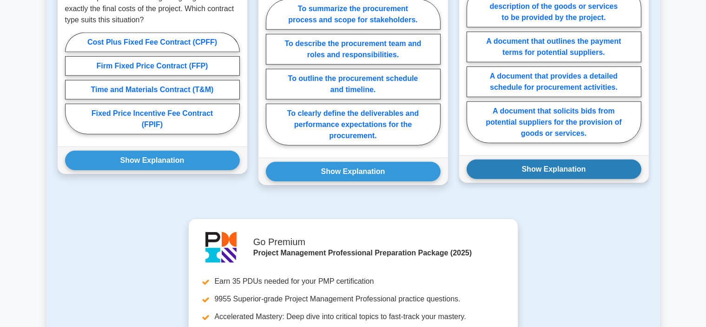
click at [525, 167] on button "Show Explanation" at bounding box center [554, 169] width 175 height 20
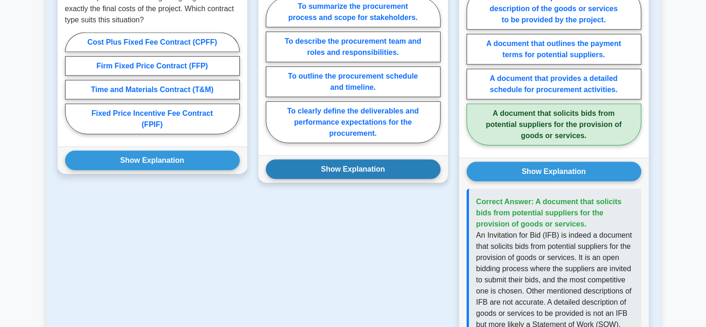
click at [418, 172] on button "Show Explanation" at bounding box center [353, 169] width 175 height 20
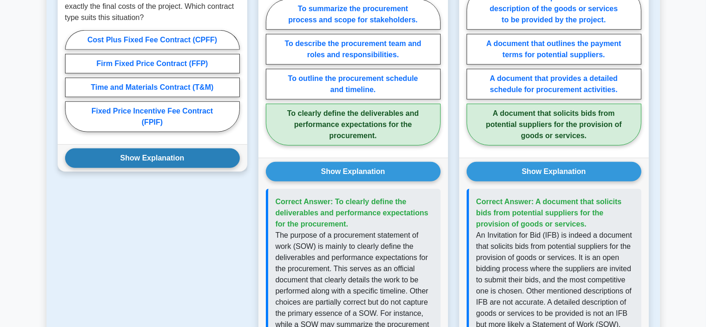
click at [208, 159] on button "Show Explanation" at bounding box center [152, 158] width 175 height 20
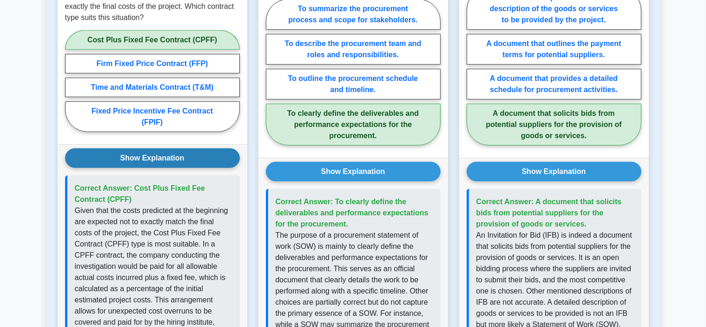
click at [208, 159] on button "Show Explanation" at bounding box center [152, 158] width 175 height 20
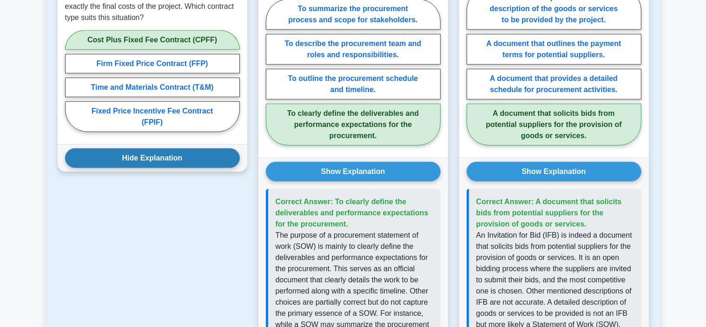
click at [208, 159] on button "Hide Explanation" at bounding box center [152, 158] width 175 height 20
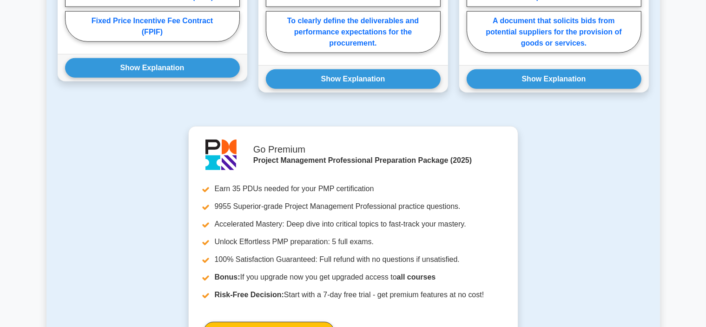
scroll to position [818, 0]
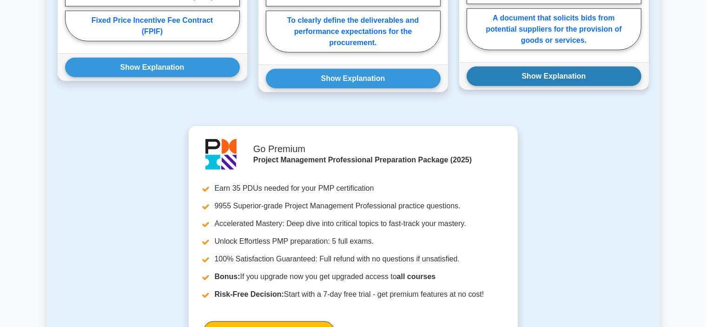
click at [526, 72] on button "Show Explanation" at bounding box center [554, 76] width 175 height 20
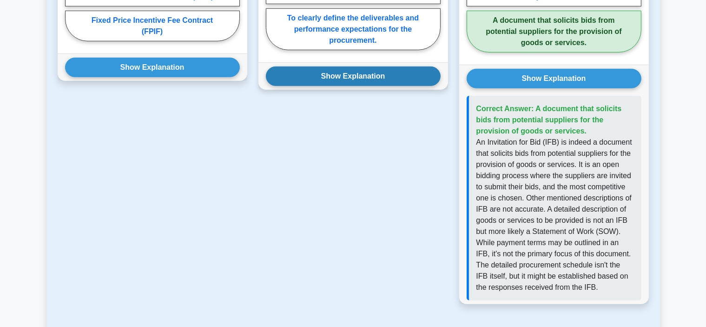
click at [421, 79] on button "Show Explanation" at bounding box center [353, 76] width 175 height 20
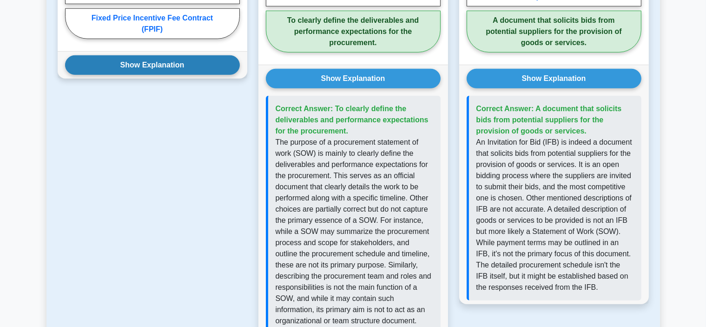
click at [190, 66] on button "Show Explanation" at bounding box center [152, 65] width 175 height 20
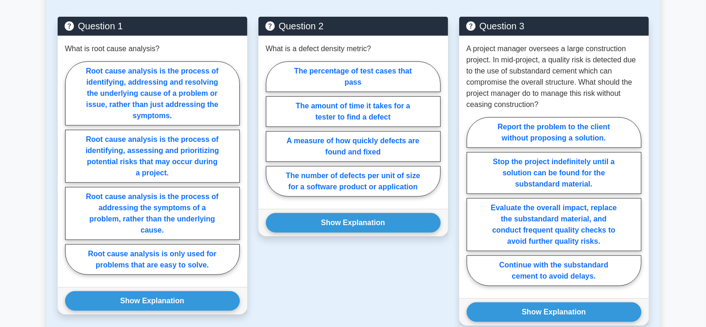
scroll to position [688, 0]
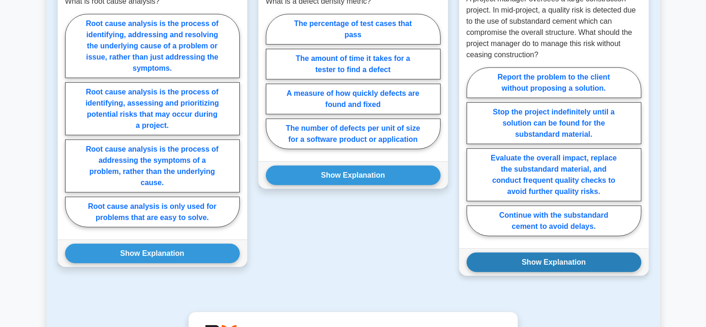
click at [568, 252] on button "Show Explanation" at bounding box center [554, 262] width 175 height 20
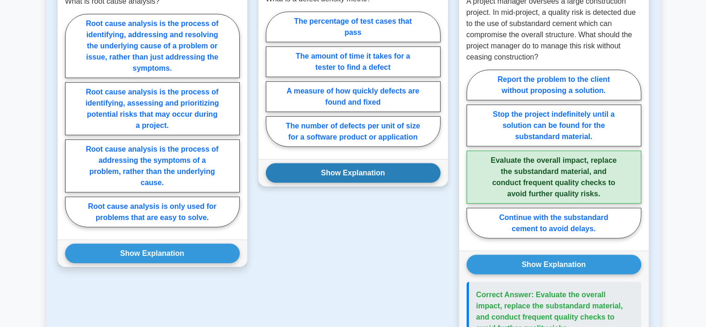
click at [379, 163] on button "Show Explanation" at bounding box center [353, 173] width 175 height 20
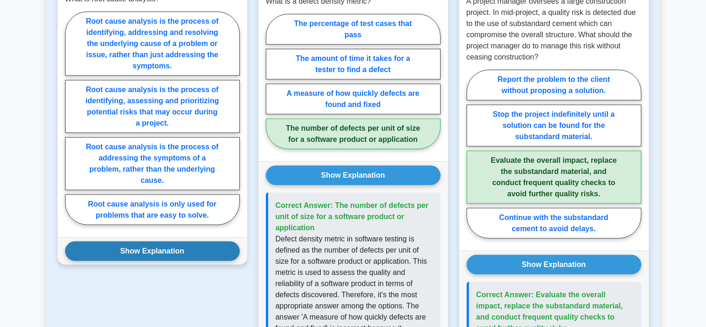
click at [223, 241] on button "Show Explanation" at bounding box center [152, 251] width 175 height 20
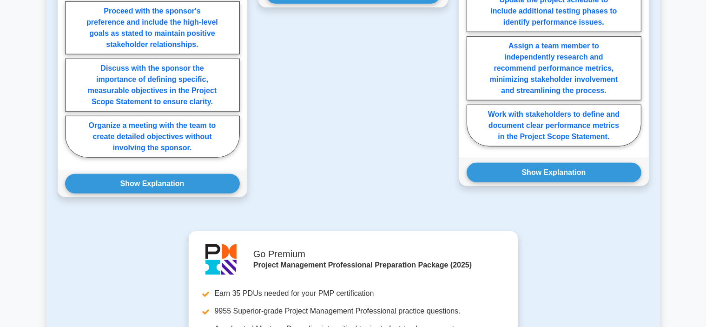
scroll to position [837, 0]
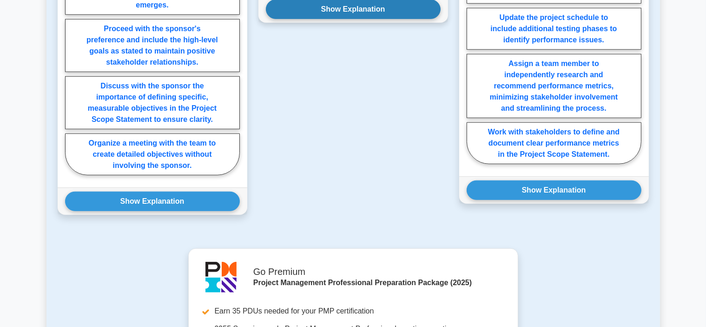
click at [348, 9] on button "Show Explanation" at bounding box center [353, 10] width 175 height 20
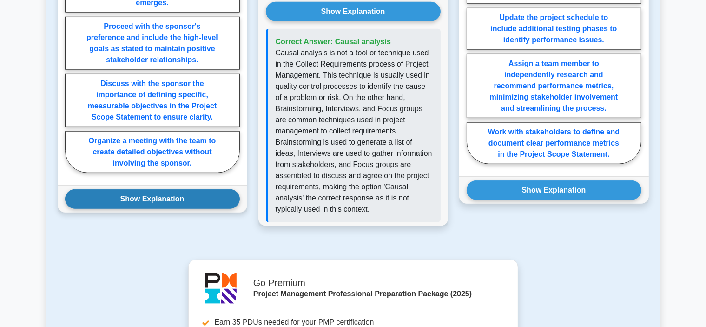
click at [204, 194] on button "Show Explanation" at bounding box center [152, 199] width 175 height 20
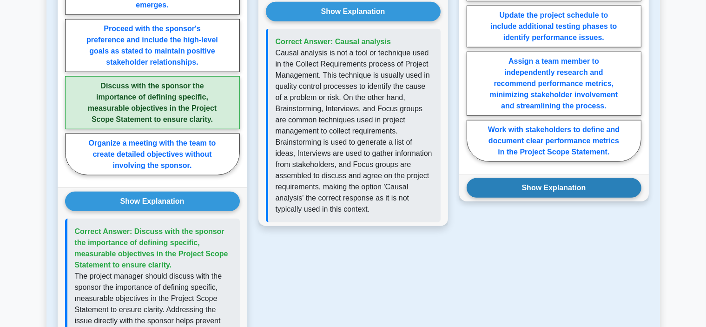
click at [511, 185] on button "Show Explanation" at bounding box center [554, 188] width 175 height 20
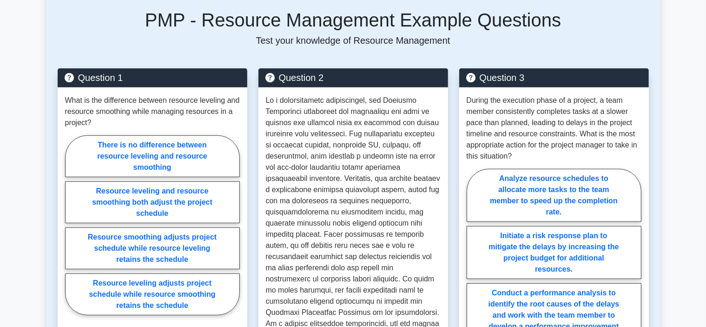
scroll to position [707, 0]
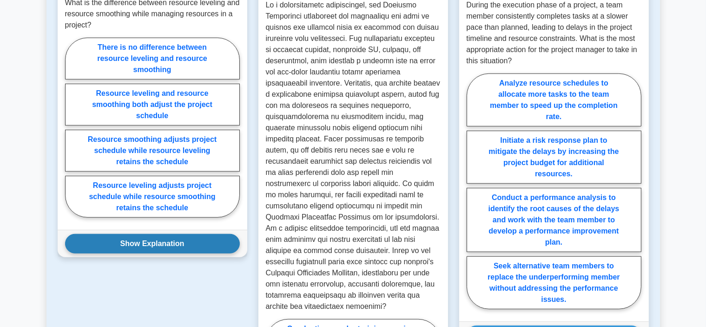
click at [205, 239] on button "Show Explanation" at bounding box center [152, 244] width 175 height 20
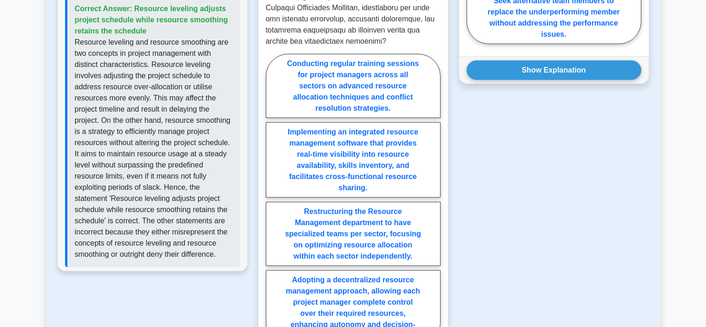
scroll to position [985, 0]
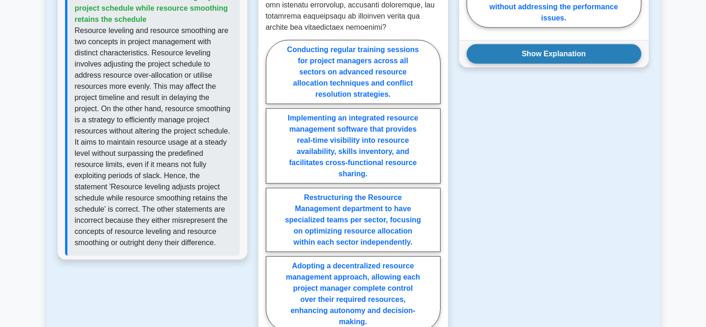
click at [505, 56] on button "Show Explanation" at bounding box center [554, 54] width 175 height 20
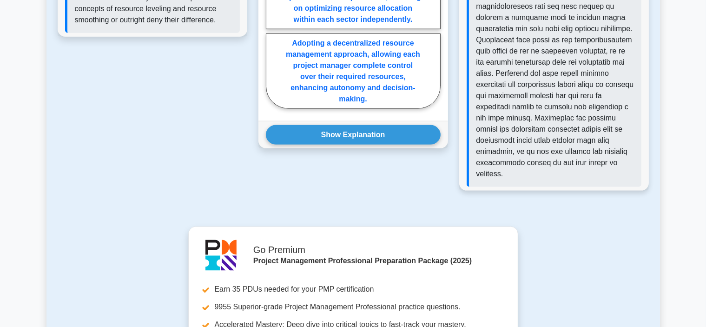
scroll to position [1209, 0]
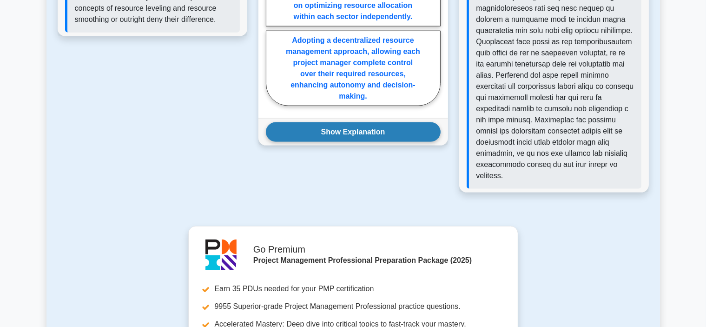
click at [403, 128] on button "Show Explanation" at bounding box center [353, 132] width 175 height 20
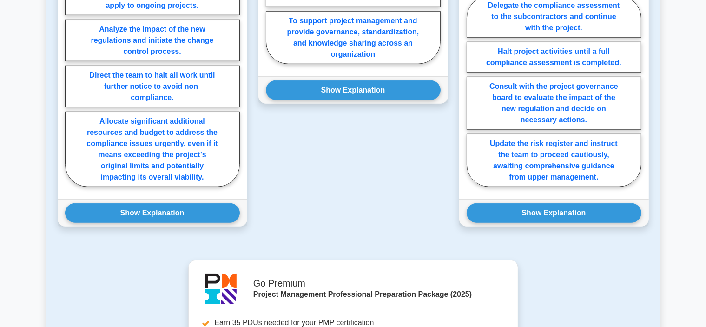
scroll to position [818, 0]
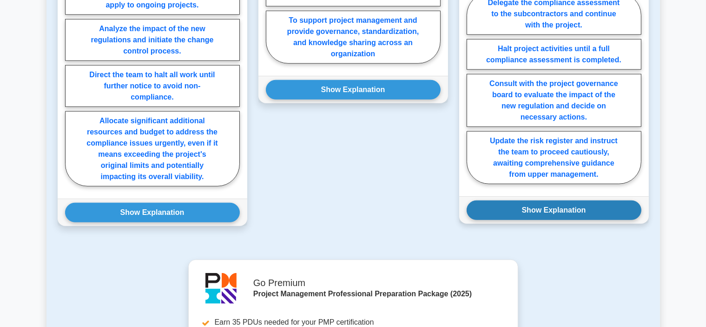
click at [526, 207] on button "Show Explanation" at bounding box center [554, 210] width 175 height 20
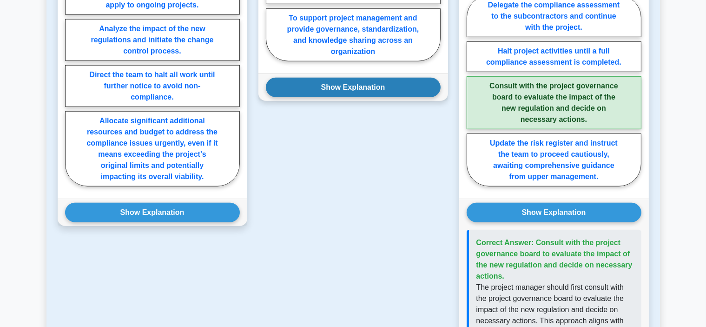
click at [352, 78] on button "Show Explanation" at bounding box center [353, 88] width 175 height 20
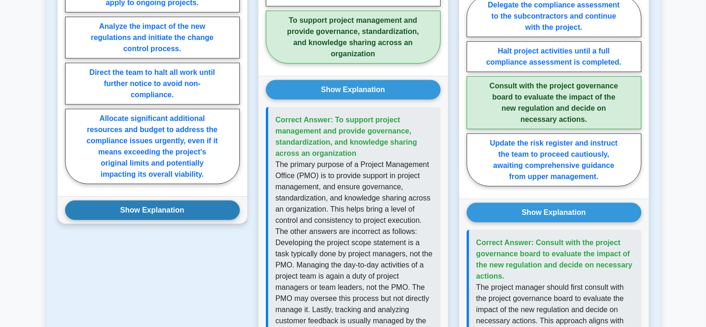
click at [205, 200] on button "Show Explanation" at bounding box center [152, 210] width 175 height 20
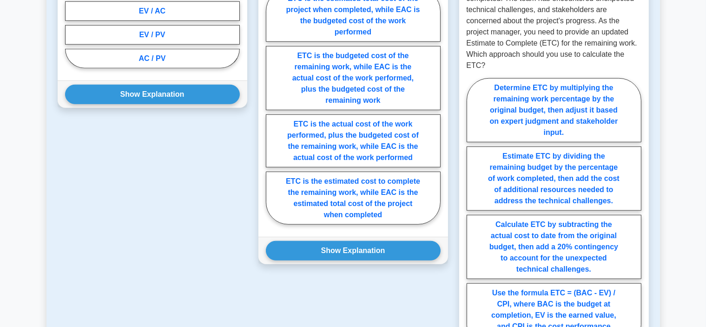
scroll to position [725, 0]
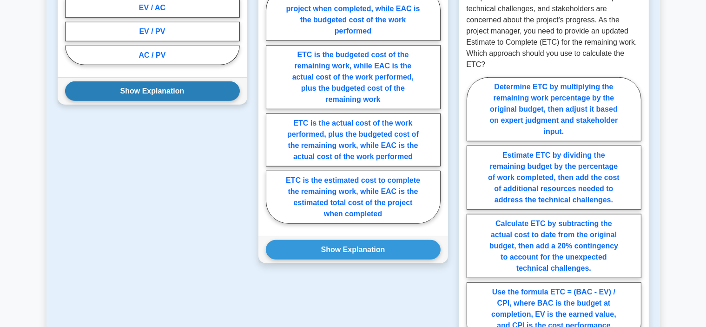
click at [186, 90] on button "Show Explanation" at bounding box center [152, 91] width 175 height 20
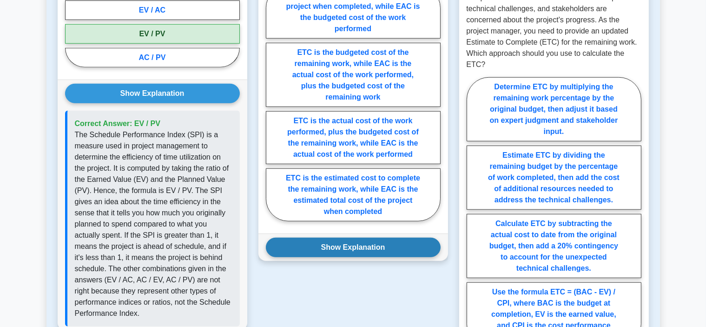
click at [314, 243] on button "Show Explanation" at bounding box center [353, 248] width 175 height 20
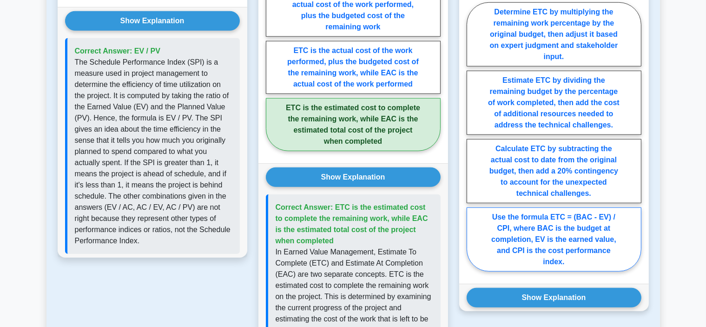
scroll to position [800, 0]
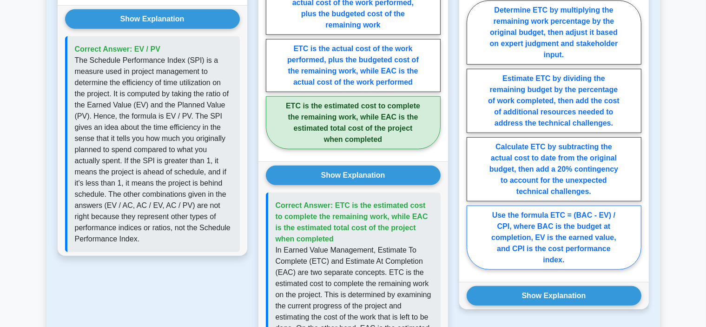
click at [622, 288] on button "Show Explanation" at bounding box center [554, 296] width 175 height 20
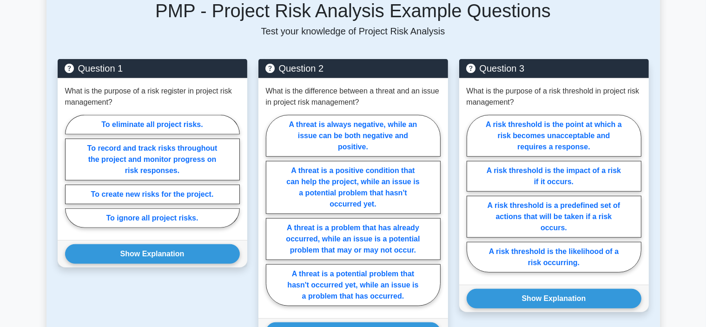
scroll to position [725, 0]
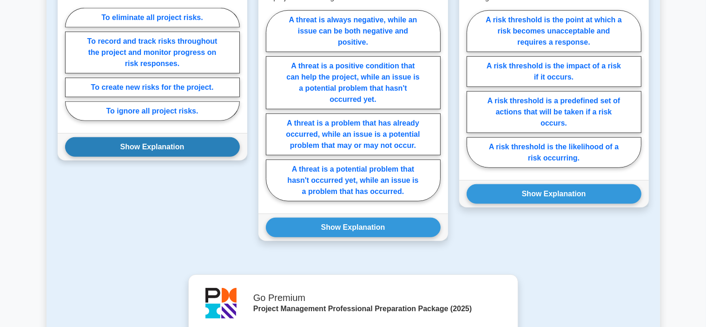
click at [172, 137] on button "Show Explanation" at bounding box center [152, 147] width 175 height 20
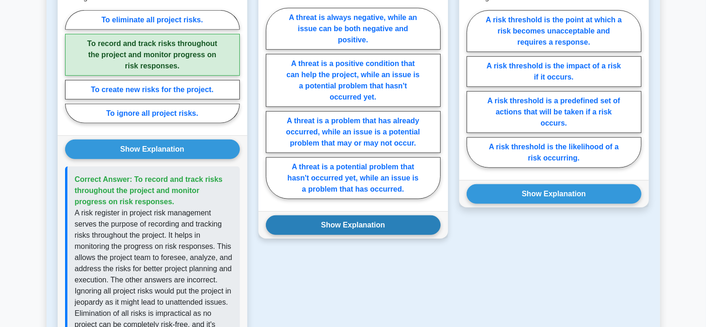
click at [306, 215] on button "Show Explanation" at bounding box center [353, 225] width 175 height 20
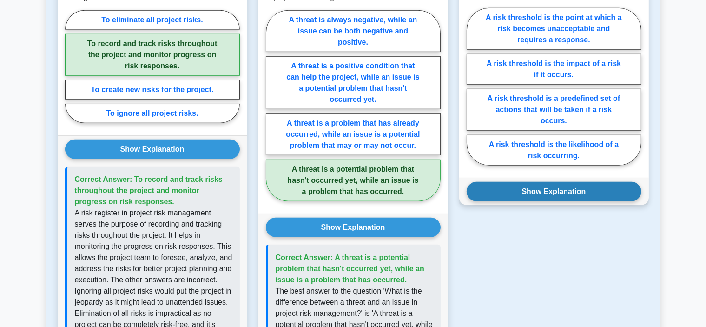
click at [501, 182] on button "Show Explanation" at bounding box center [554, 192] width 175 height 20
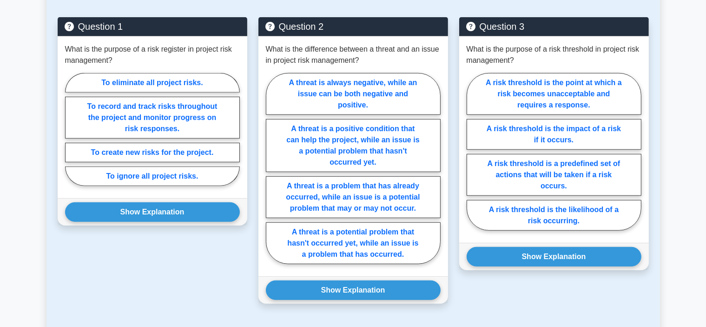
scroll to position [707, 0]
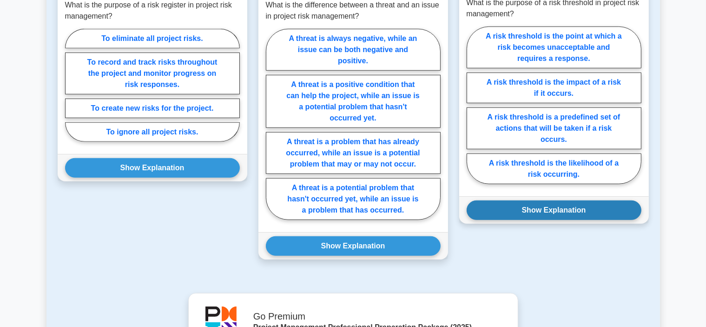
click at [526, 200] on button "Show Explanation" at bounding box center [554, 210] width 175 height 20
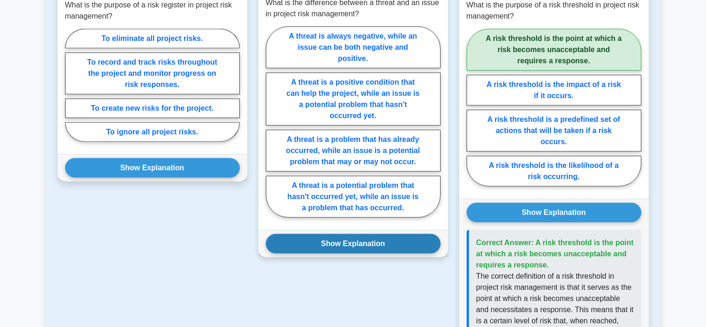
click at [407, 234] on button "Show Explanation" at bounding box center [353, 244] width 175 height 20
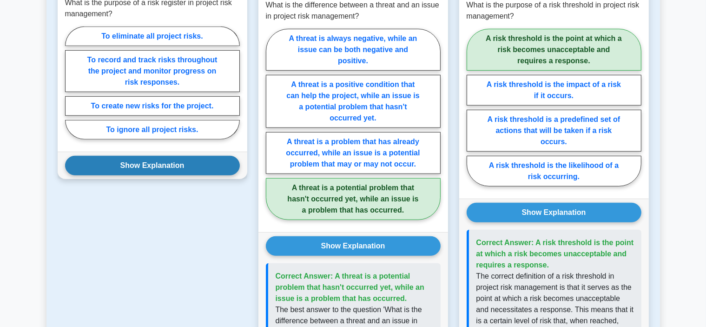
click at [210, 156] on button "Show Explanation" at bounding box center [152, 166] width 175 height 20
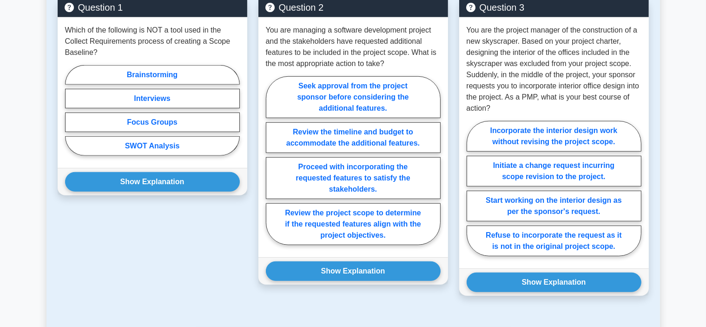
scroll to position [688, 0]
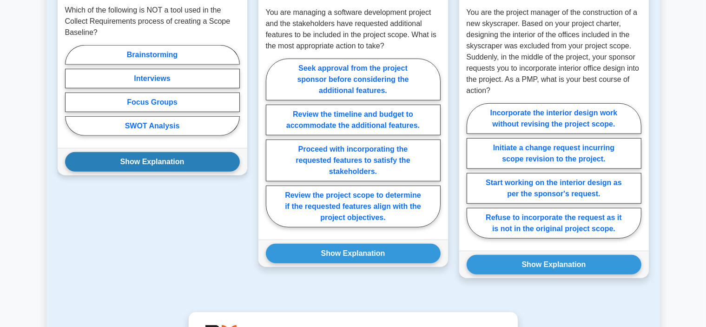
click at [213, 154] on button "Show Explanation" at bounding box center [152, 162] width 175 height 20
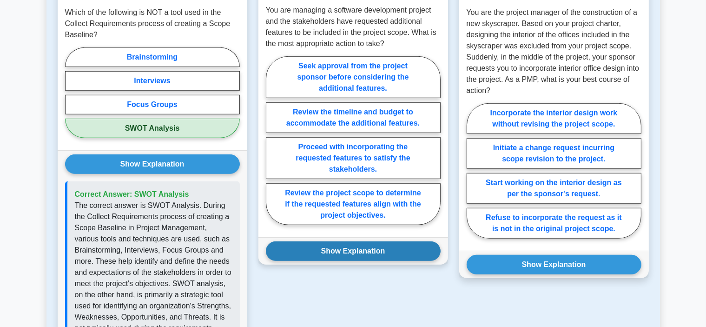
click at [323, 245] on button "Show Explanation" at bounding box center [353, 251] width 175 height 20
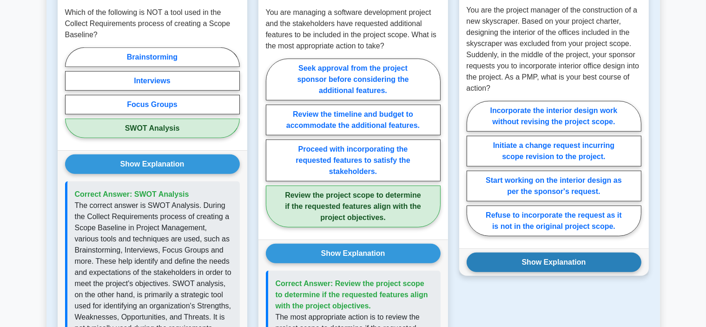
click at [489, 258] on button "Show Explanation" at bounding box center [554, 262] width 175 height 20
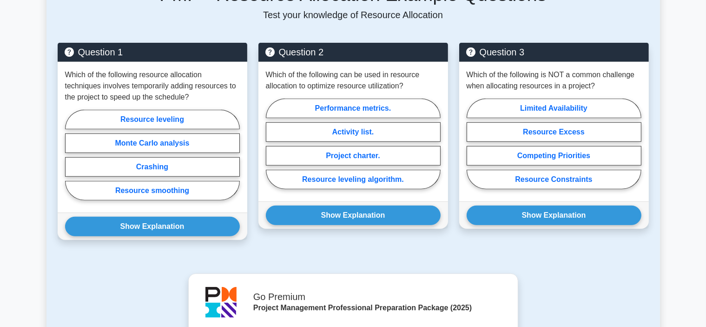
scroll to position [651, 0]
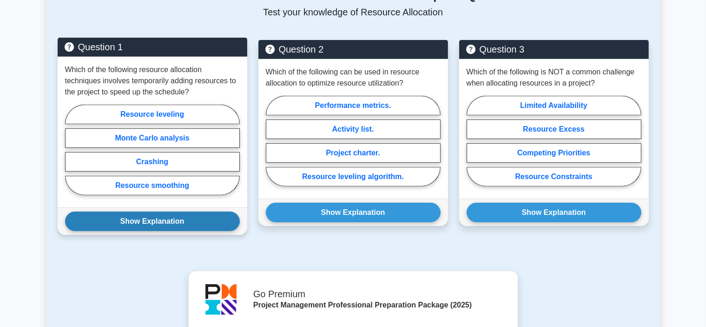
click at [202, 212] on button "Show Explanation" at bounding box center [152, 222] width 175 height 20
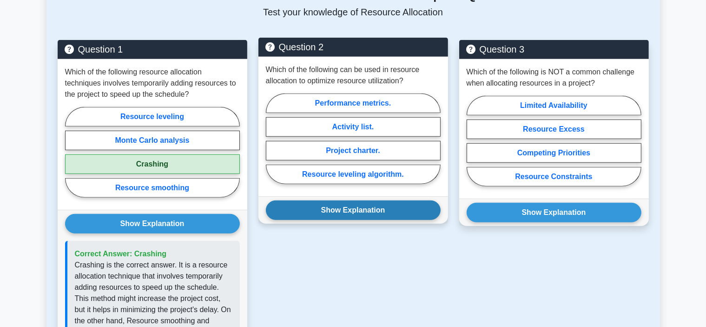
click at [298, 200] on button "Show Explanation" at bounding box center [353, 210] width 175 height 20
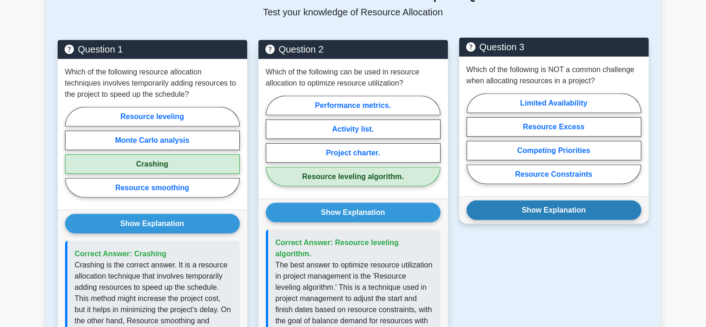
click at [497, 200] on button "Show Explanation" at bounding box center [554, 210] width 175 height 20
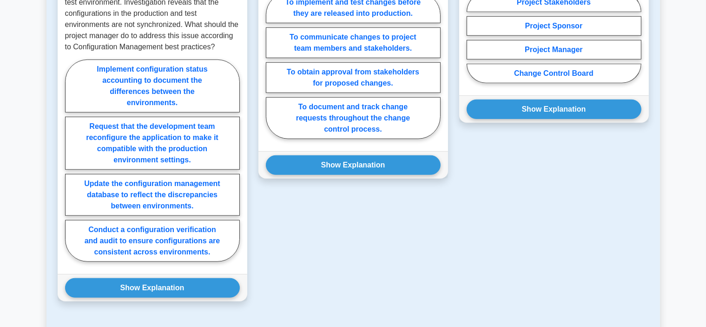
scroll to position [744, 0]
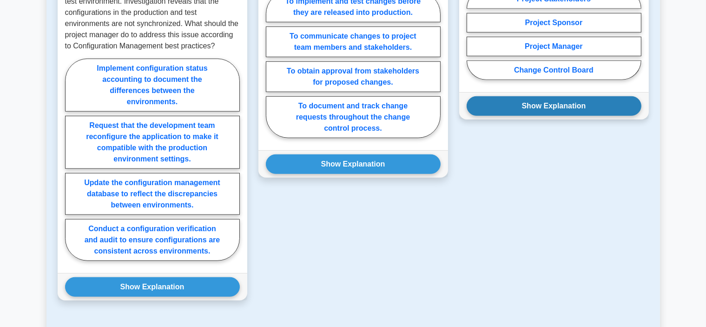
click at [500, 96] on button "Show Explanation" at bounding box center [554, 106] width 175 height 20
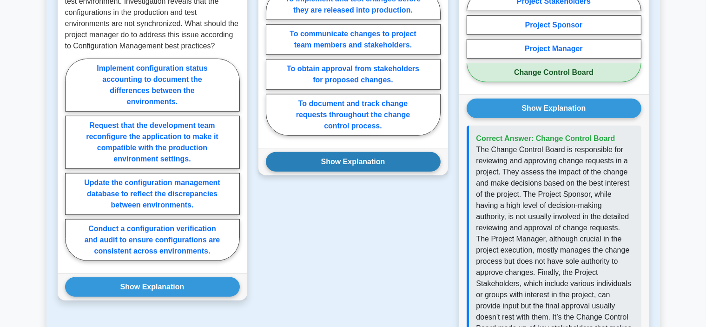
click at [390, 152] on button "Show Explanation" at bounding box center [353, 162] width 175 height 20
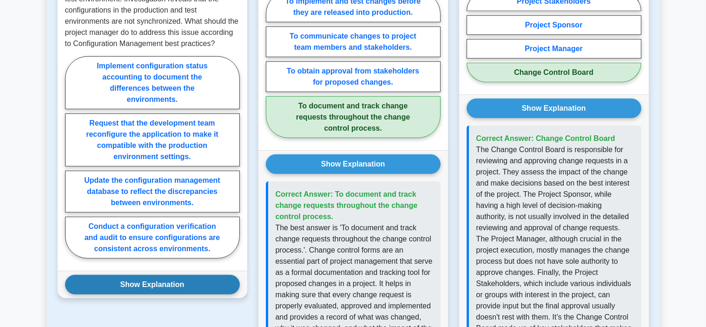
click at [201, 275] on button "Show Explanation" at bounding box center [152, 285] width 175 height 20
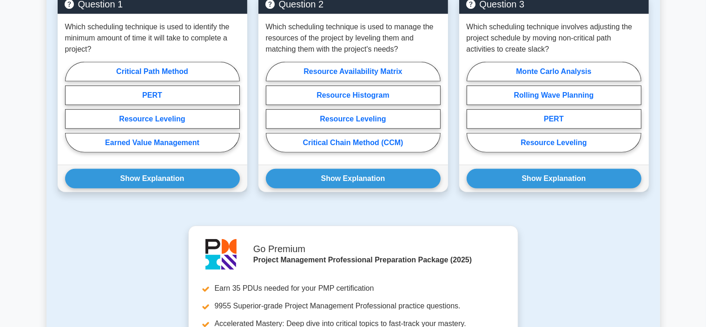
scroll to position [707, 0]
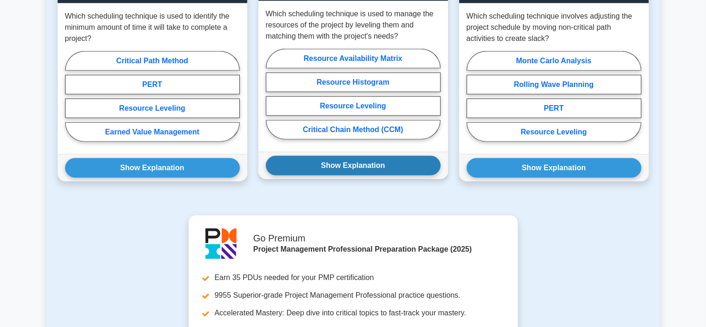
click at [370, 159] on button "Show Explanation" at bounding box center [353, 166] width 175 height 20
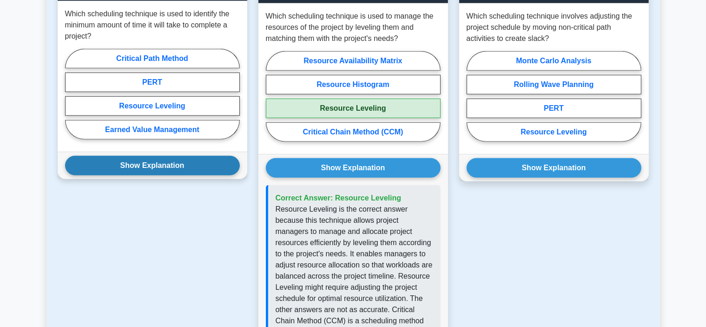
click at [232, 159] on button "Show Explanation" at bounding box center [152, 166] width 175 height 20
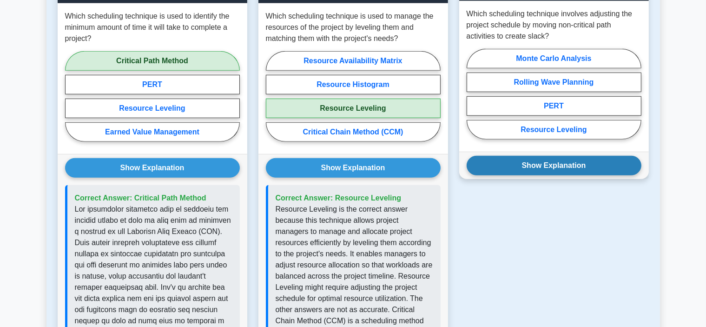
click at [512, 158] on button "Show Explanation" at bounding box center [554, 166] width 175 height 20
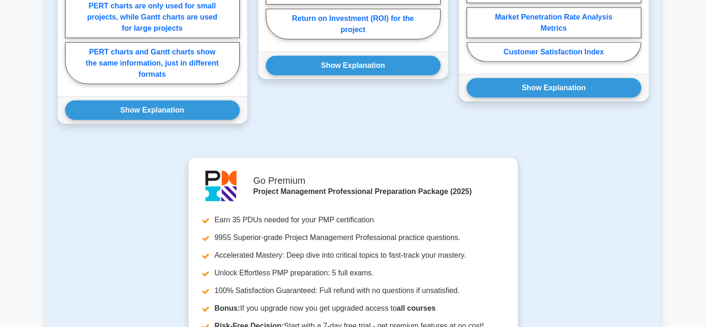
scroll to position [892, 0]
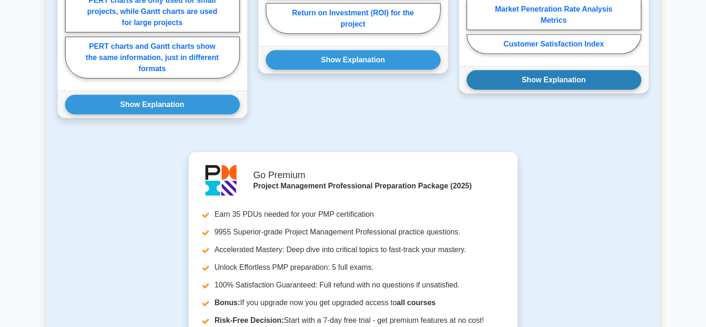
click at [545, 70] on button "Show Explanation" at bounding box center [554, 80] width 175 height 20
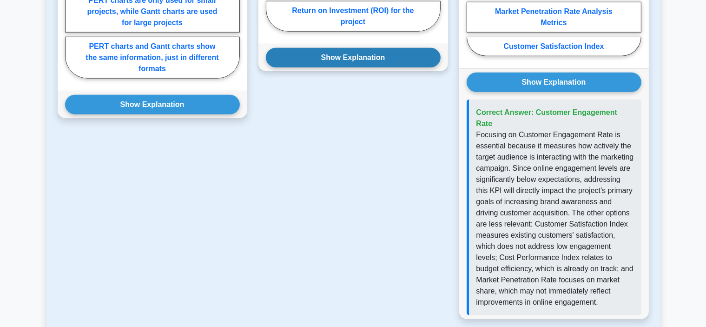
click at [403, 50] on button "Show Explanation" at bounding box center [353, 58] width 175 height 20
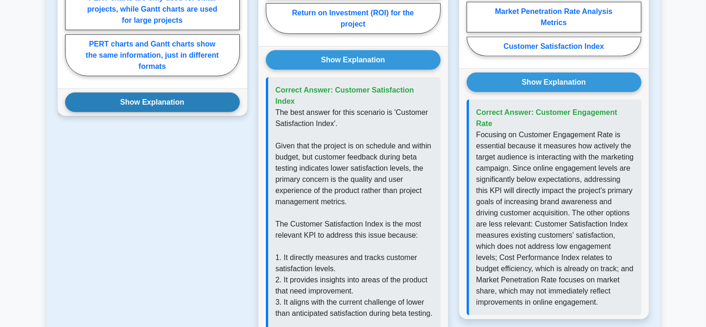
click at [218, 93] on button "Show Explanation" at bounding box center [152, 103] width 175 height 20
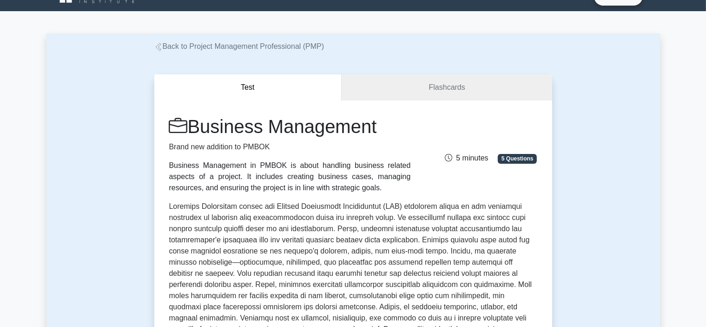
click at [183, 78] on div "Test Flashcards Business Management Brand new addition to PMBOK Business Manage…" at bounding box center [353, 315] width 409 height 527
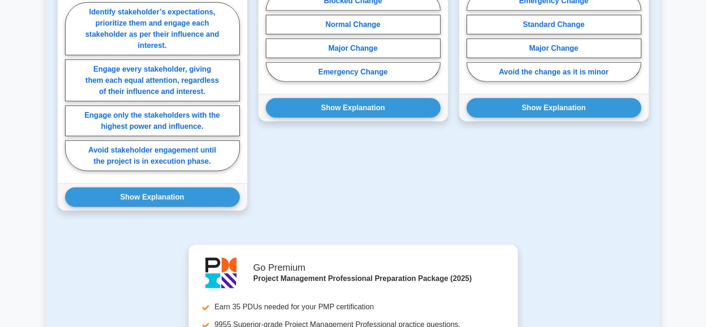
scroll to position [762, 0]
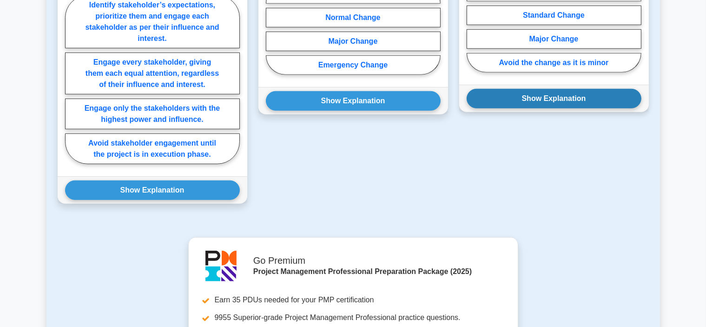
click at [478, 89] on button "Show Explanation" at bounding box center [554, 99] width 175 height 20
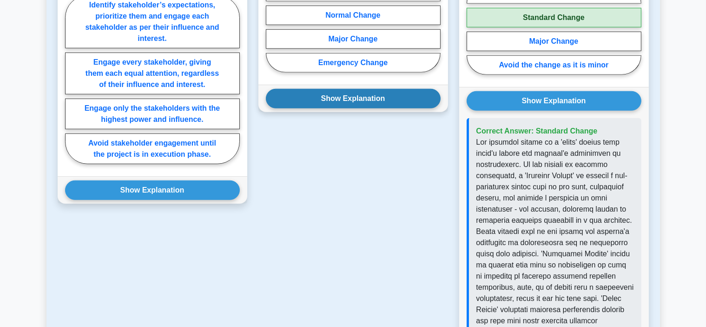
click at [385, 89] on button "Show Explanation" at bounding box center [353, 99] width 175 height 20
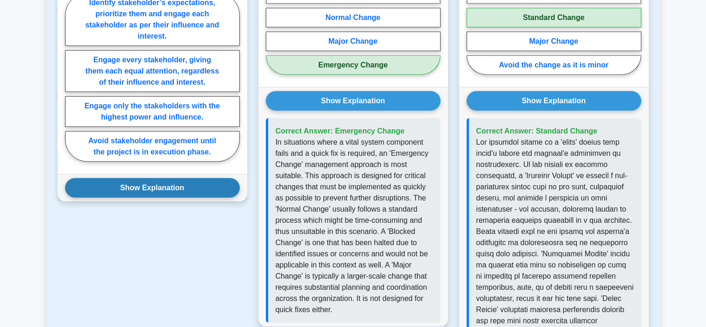
click at [212, 178] on button "Show Explanation" at bounding box center [152, 188] width 175 height 20
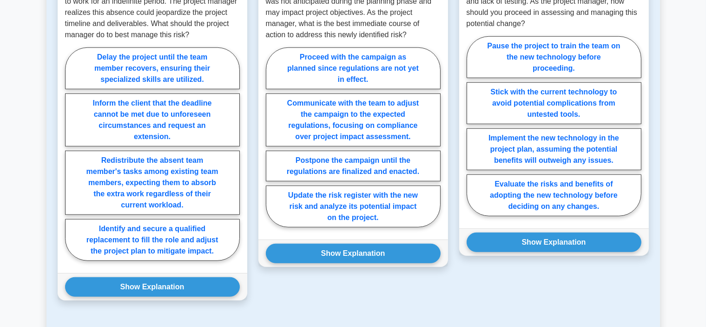
scroll to position [762, 0]
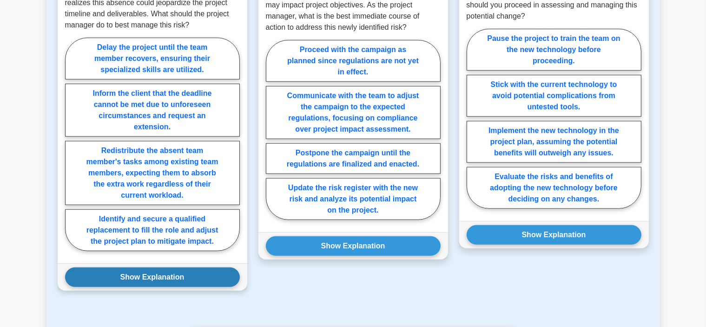
click at [215, 267] on button "Show Explanation" at bounding box center [152, 277] width 175 height 20
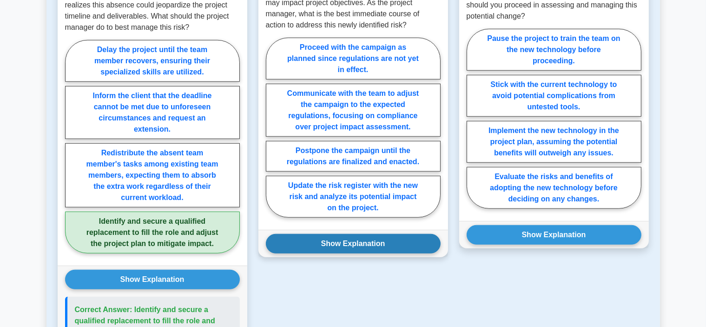
click at [299, 234] on button "Show Explanation" at bounding box center [353, 244] width 175 height 20
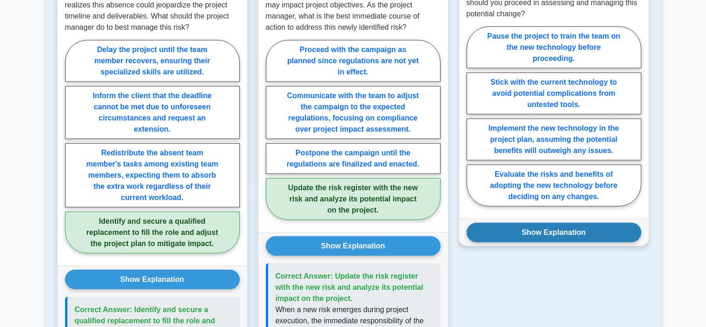
click at [505, 223] on button "Show Explanation" at bounding box center [554, 233] width 175 height 20
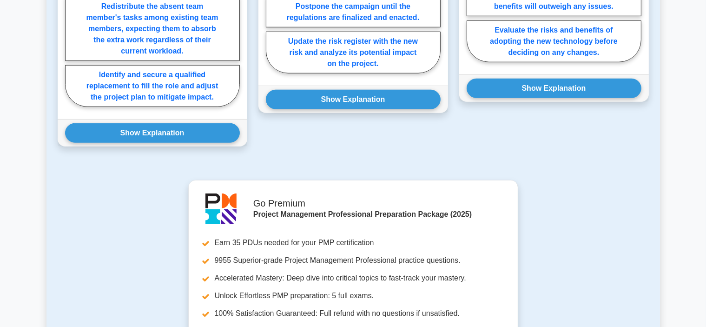
scroll to position [911, 0]
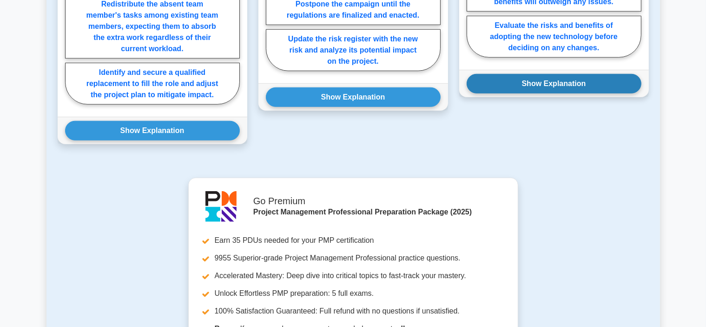
click at [534, 74] on button "Show Explanation" at bounding box center [554, 84] width 175 height 20
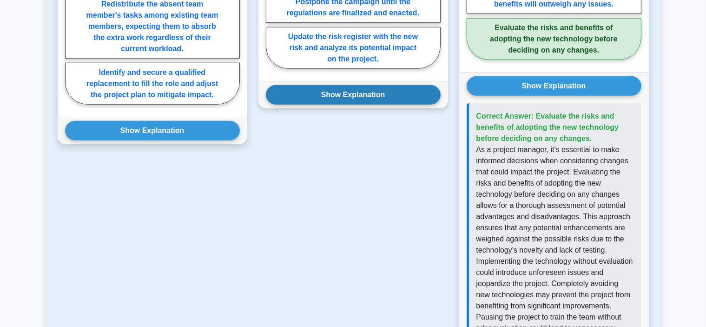
click at [415, 85] on button "Show Explanation" at bounding box center [353, 95] width 175 height 20
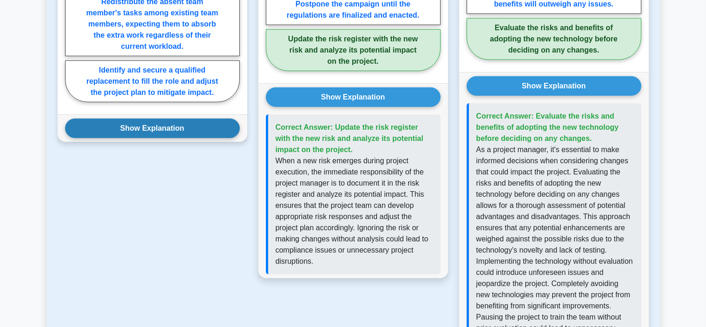
click at [218, 119] on button "Show Explanation" at bounding box center [152, 129] width 175 height 20
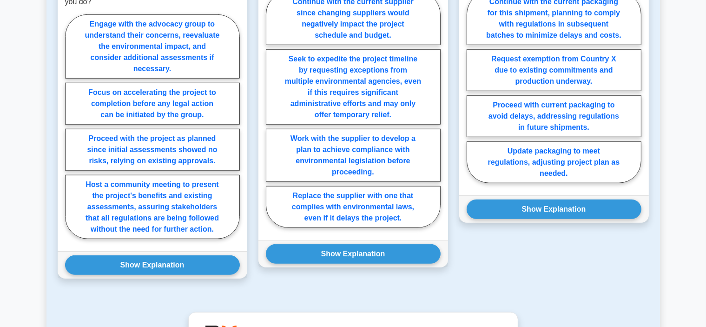
scroll to position [874, 0]
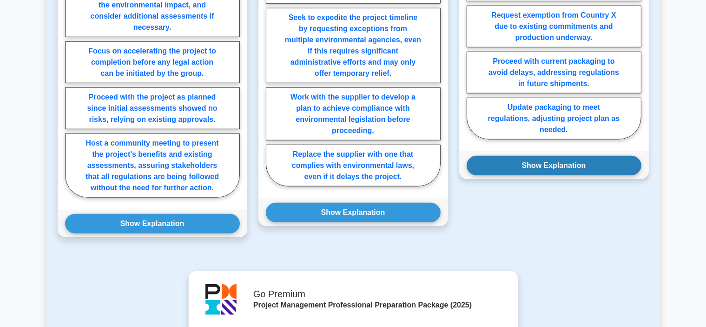
click at [518, 156] on button "Show Explanation" at bounding box center [554, 166] width 175 height 20
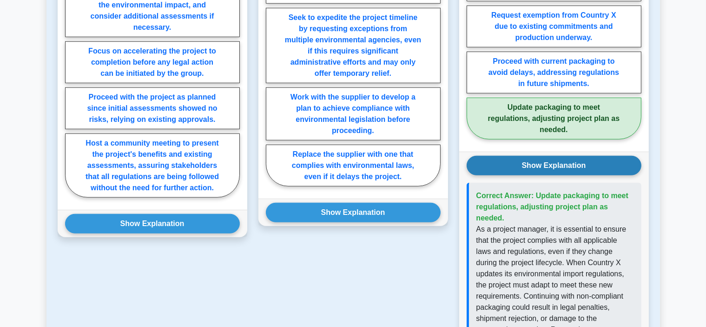
click at [518, 156] on button "Show Explanation" at bounding box center [554, 166] width 175 height 20
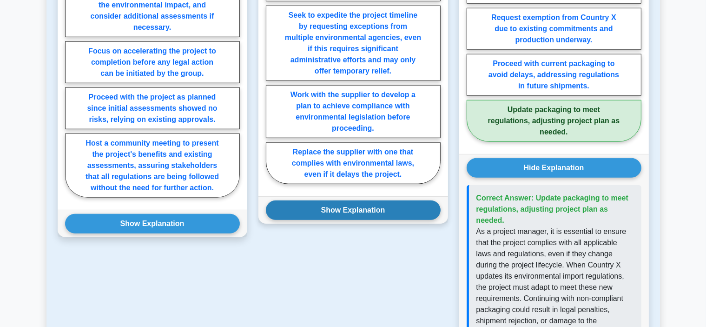
click at [407, 200] on button "Show Explanation" at bounding box center [353, 210] width 175 height 20
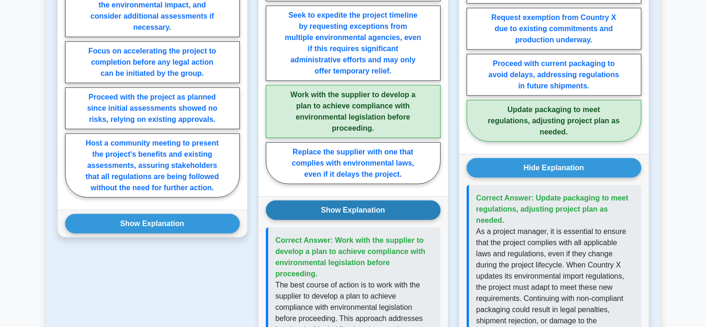
click at [407, 200] on button "Show Explanation" at bounding box center [353, 210] width 175 height 20
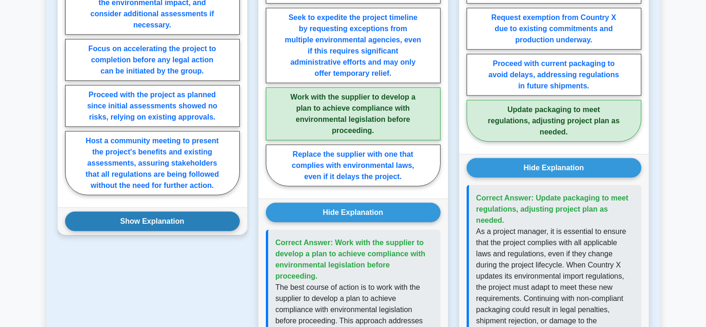
click at [201, 213] on button "Show Explanation" at bounding box center [152, 222] width 175 height 20
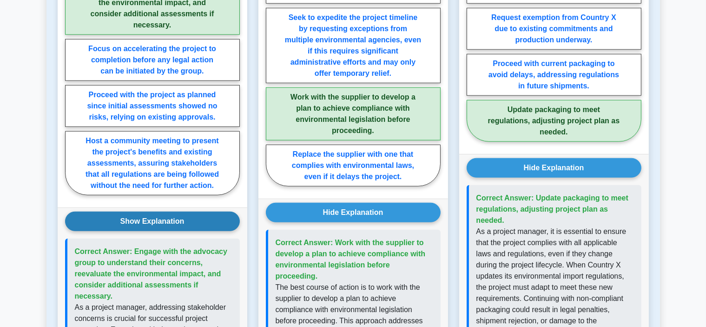
click at [201, 213] on button "Show Explanation" at bounding box center [152, 222] width 175 height 20
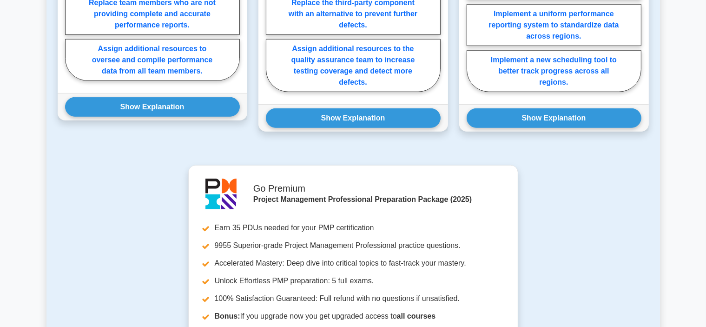
scroll to position [930, 0]
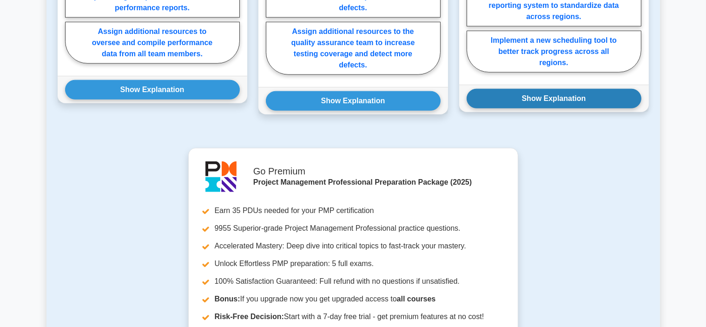
click at [511, 108] on button "Show Explanation" at bounding box center [554, 99] width 175 height 20
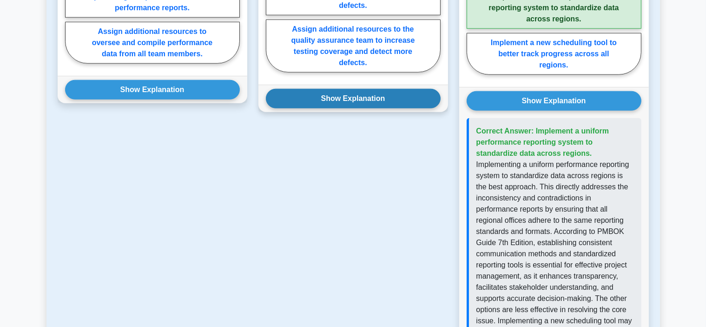
click at [412, 106] on button "Show Explanation" at bounding box center [353, 99] width 175 height 20
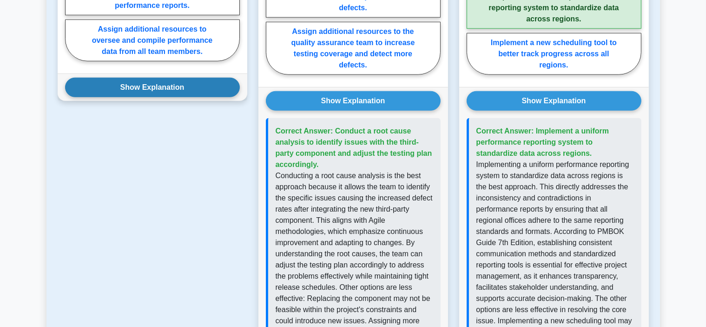
click at [213, 97] on button "Show Explanation" at bounding box center [152, 88] width 175 height 20
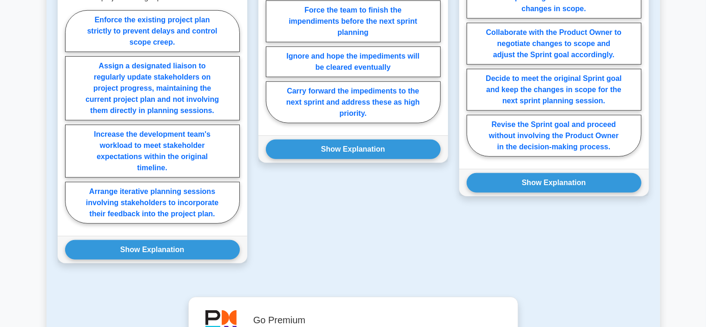
scroll to position [781, 0]
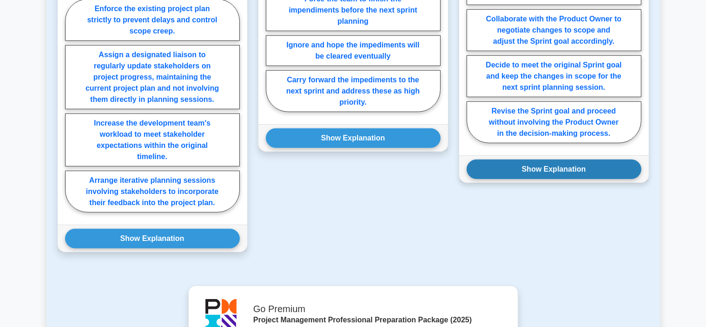
click at [488, 179] on button "Show Explanation" at bounding box center [554, 169] width 175 height 20
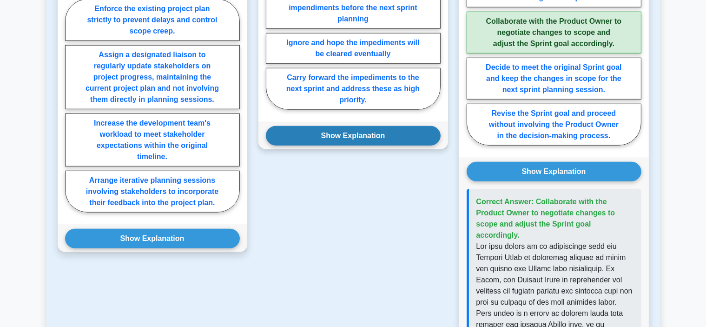
click at [389, 145] on button "Show Explanation" at bounding box center [353, 136] width 175 height 20
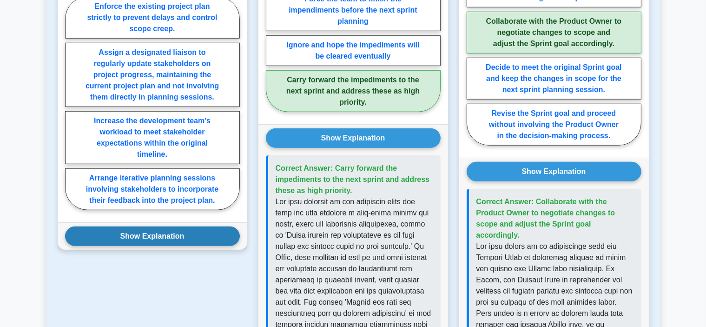
click at [227, 246] on button "Show Explanation" at bounding box center [152, 236] width 175 height 20
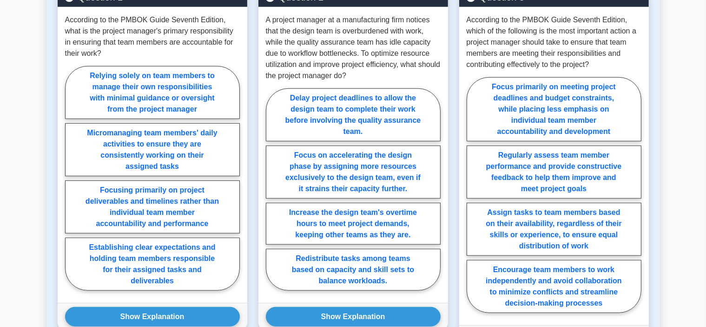
scroll to position [688, 0]
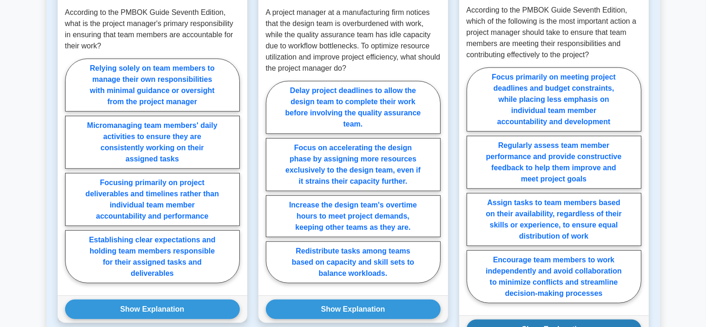
click at [516, 319] on button "Show Explanation" at bounding box center [554, 329] width 175 height 20
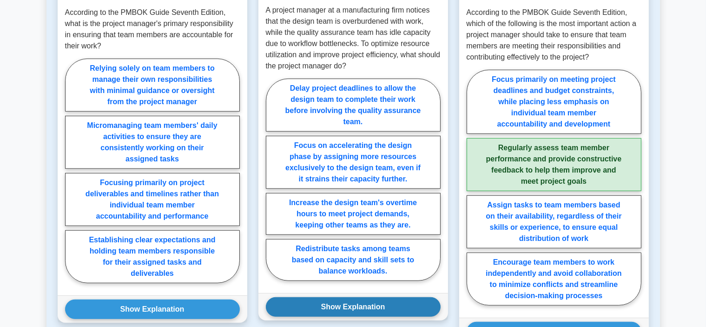
click at [409, 297] on button "Show Explanation" at bounding box center [353, 307] width 175 height 20
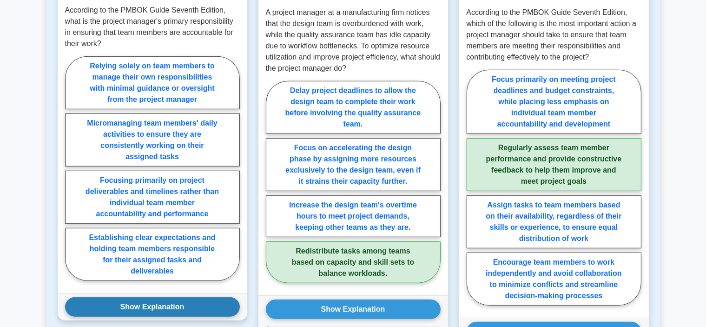
click at [225, 297] on button "Show Explanation" at bounding box center [152, 307] width 175 height 20
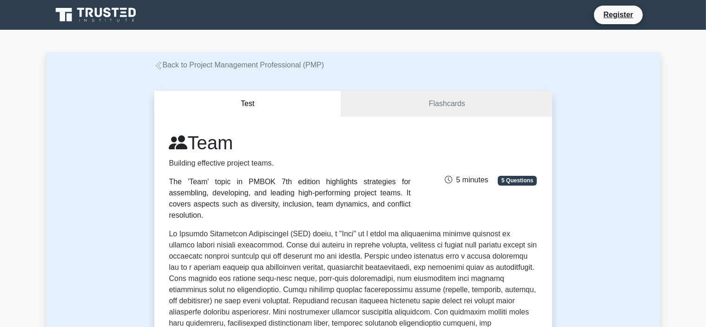
click at [427, 203] on div "Team Building effective project teams. The 'Team' topic in PMBOK 7th edition hi…" at bounding box center [353, 176] width 379 height 89
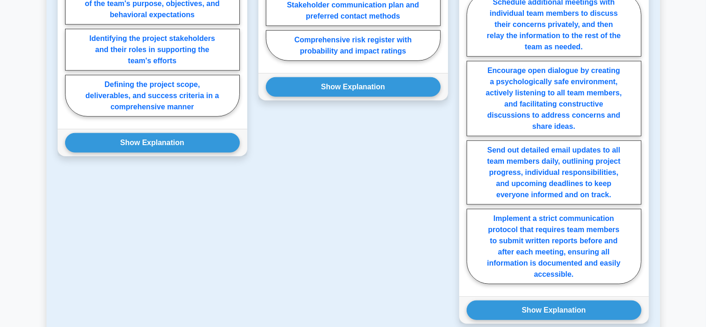
scroll to position [800, 0]
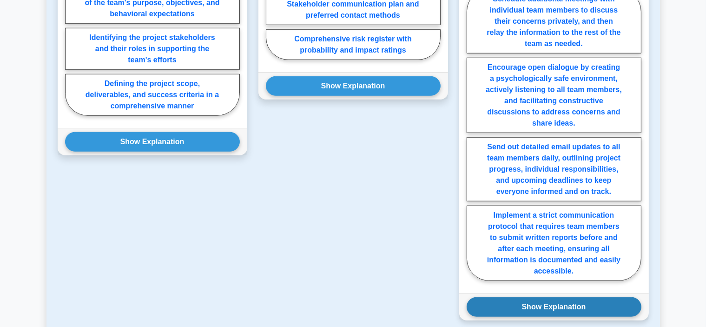
click at [530, 297] on button "Show Explanation" at bounding box center [554, 307] width 175 height 20
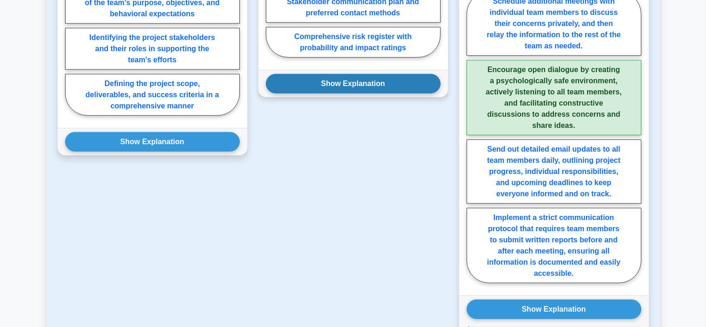
click at [372, 76] on button "Show Explanation" at bounding box center [353, 84] width 175 height 20
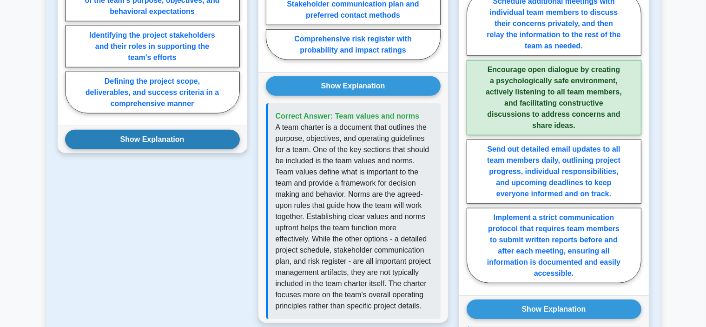
click at [231, 132] on button "Show Explanation" at bounding box center [152, 140] width 175 height 20
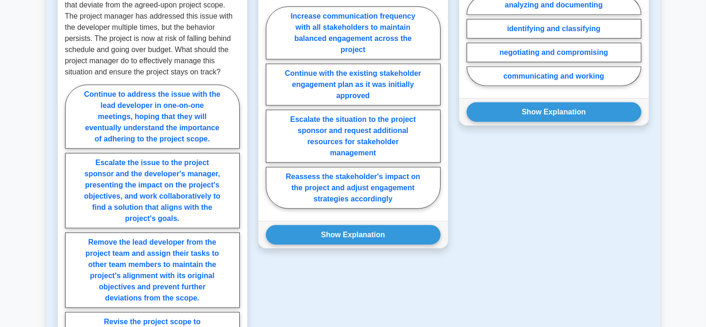
scroll to position [781, 0]
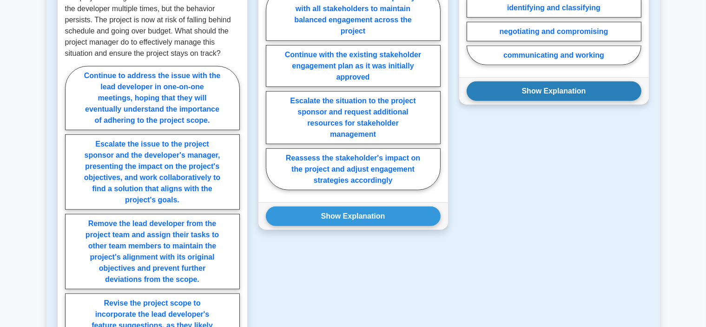
click at [527, 86] on button "Show Explanation" at bounding box center [554, 91] width 175 height 20
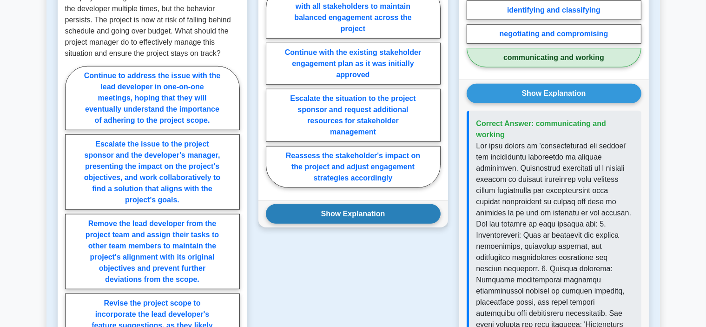
click at [349, 210] on button "Show Explanation" at bounding box center [353, 214] width 175 height 20
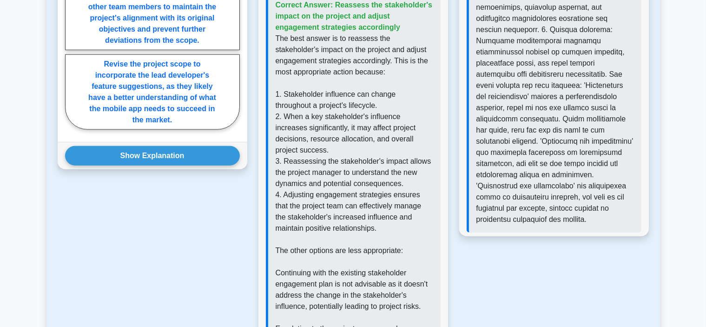
scroll to position [1023, 0]
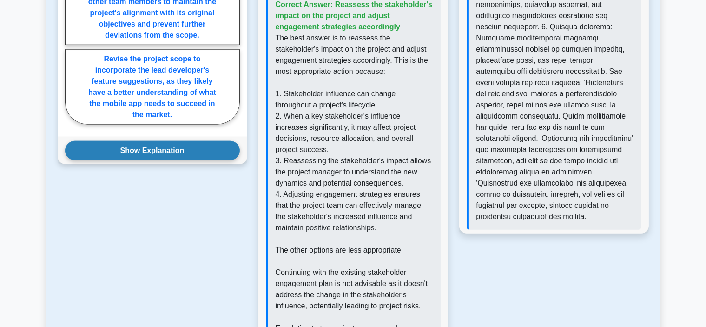
click at [206, 152] on button "Show Explanation" at bounding box center [152, 151] width 175 height 20
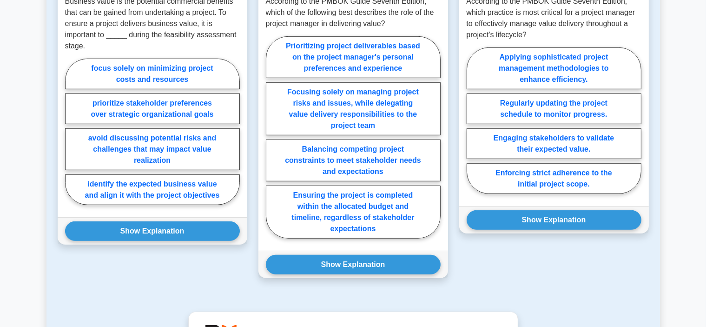
scroll to position [707, 0]
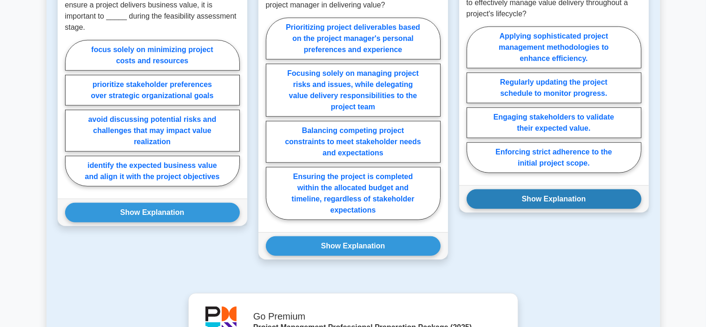
click at [558, 193] on button "Show Explanation" at bounding box center [554, 199] width 175 height 20
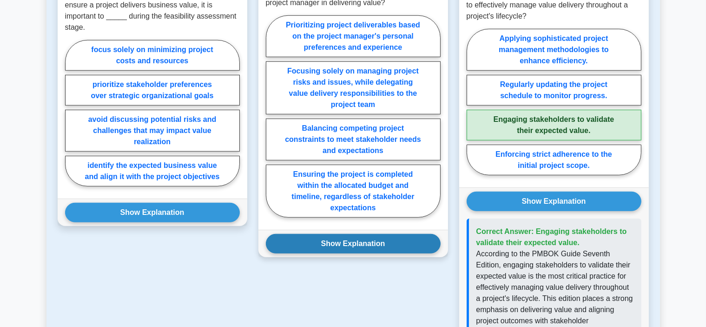
click at [403, 240] on button "Show Explanation" at bounding box center [353, 244] width 175 height 20
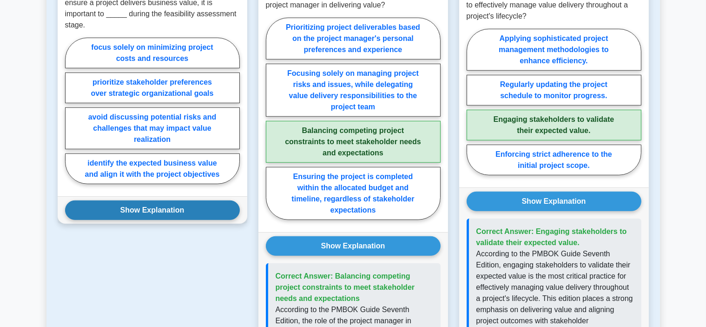
click at [206, 208] on button "Show Explanation" at bounding box center [152, 210] width 175 height 20
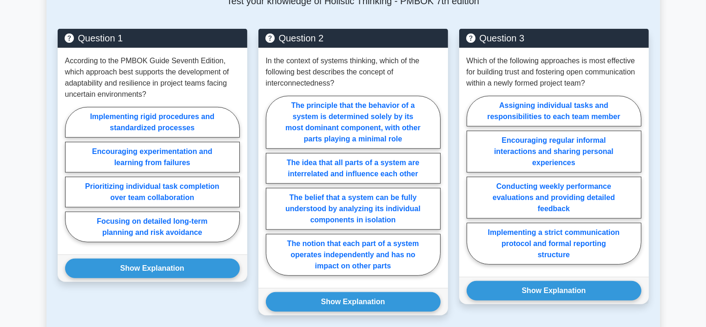
scroll to position [669, 0]
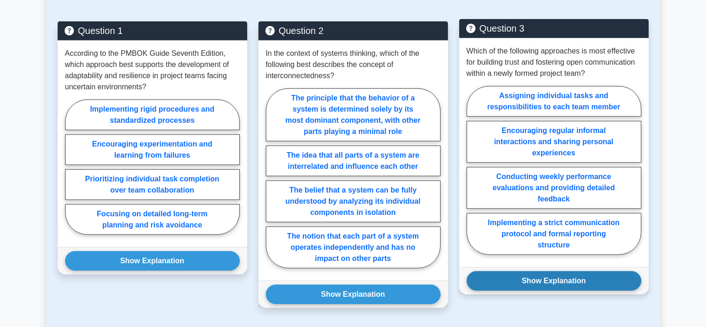
click at [483, 271] on button "Show Explanation" at bounding box center [554, 281] width 175 height 20
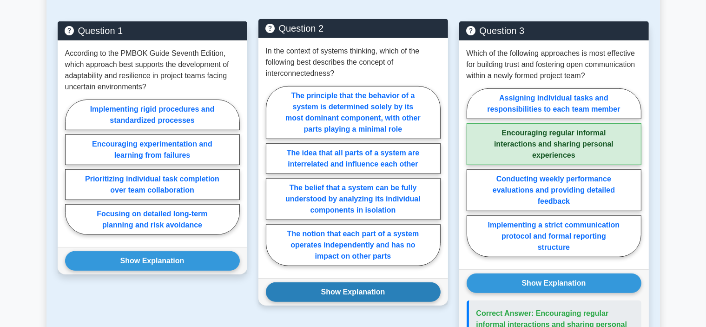
click at [415, 282] on button "Show Explanation" at bounding box center [353, 292] width 175 height 20
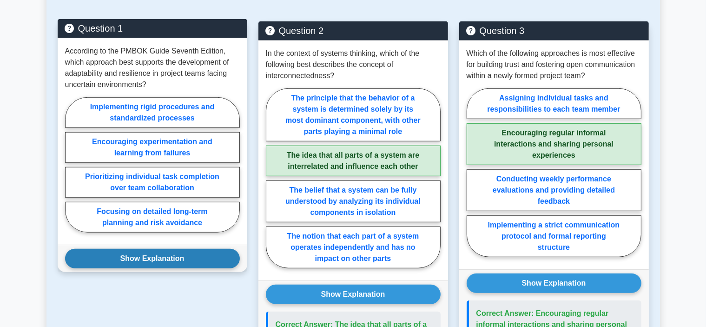
click at [219, 250] on button "Show Explanation" at bounding box center [152, 259] width 175 height 20
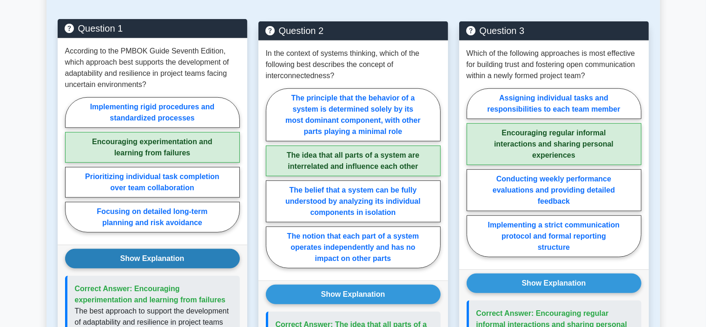
click at [219, 250] on button "Show Explanation" at bounding box center [152, 259] width 175 height 20
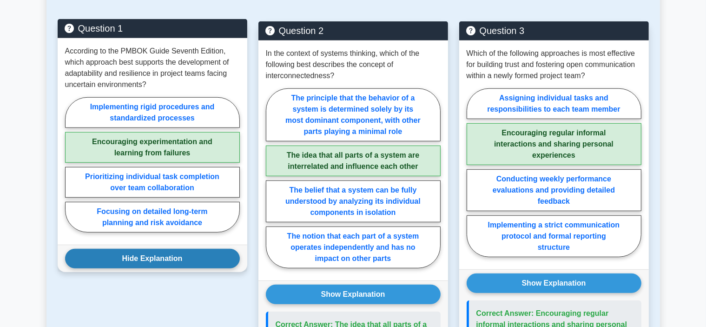
click at [219, 250] on button "Hide Explanation" at bounding box center [152, 259] width 175 height 20
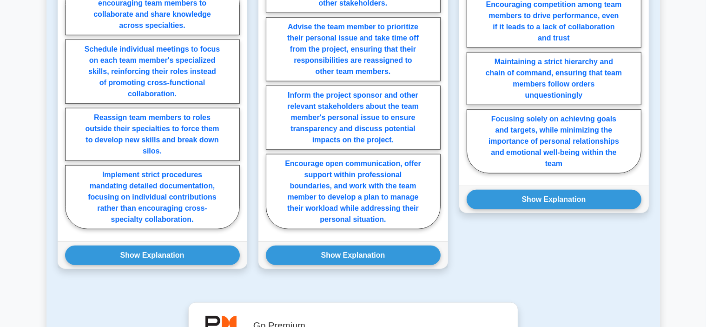
scroll to position [837, 0]
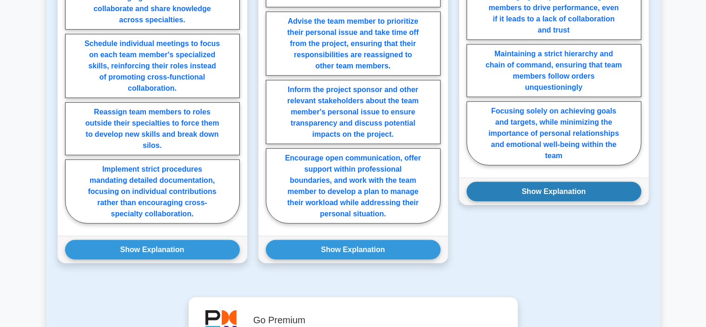
click at [525, 182] on button "Show Explanation" at bounding box center [554, 192] width 175 height 20
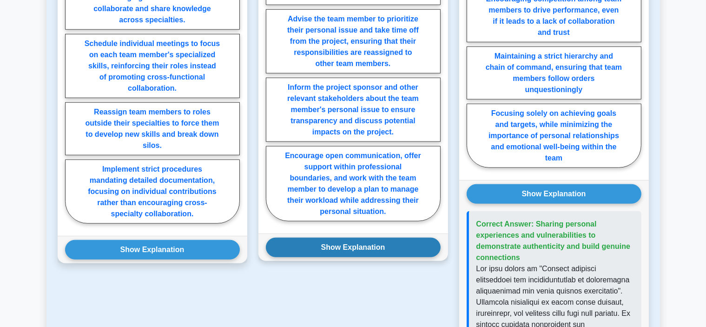
click at [408, 238] on button "Show Explanation" at bounding box center [353, 248] width 175 height 20
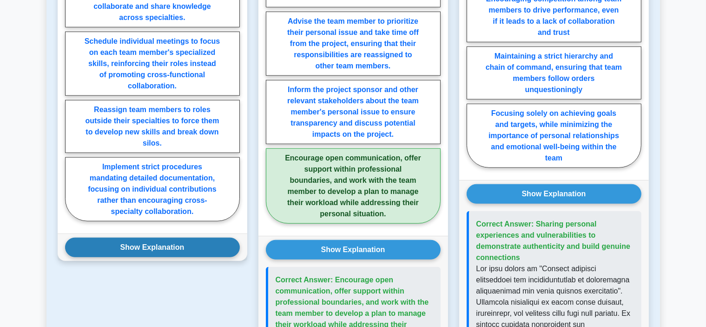
click at [218, 238] on button "Show Explanation" at bounding box center [152, 248] width 175 height 20
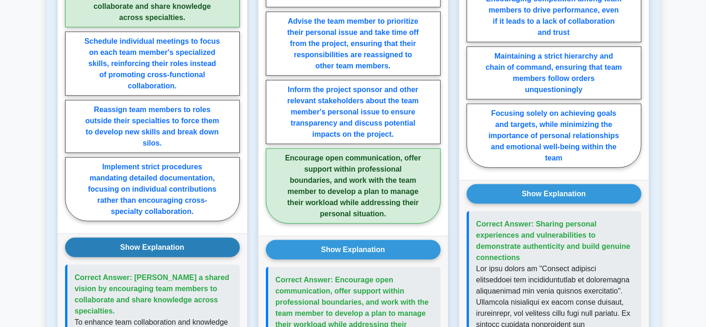
click at [218, 238] on button "Show Explanation" at bounding box center [152, 248] width 175 height 20
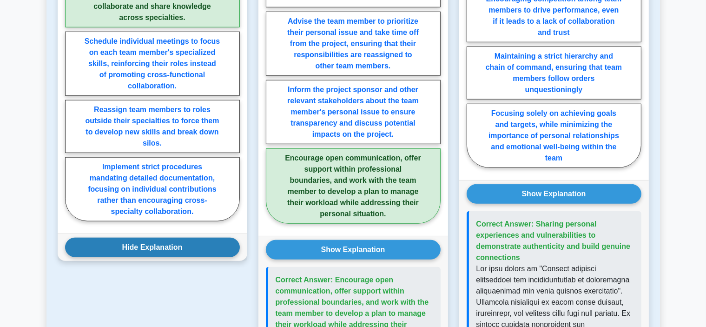
click at [218, 238] on button "Hide Explanation" at bounding box center [152, 248] width 175 height 20
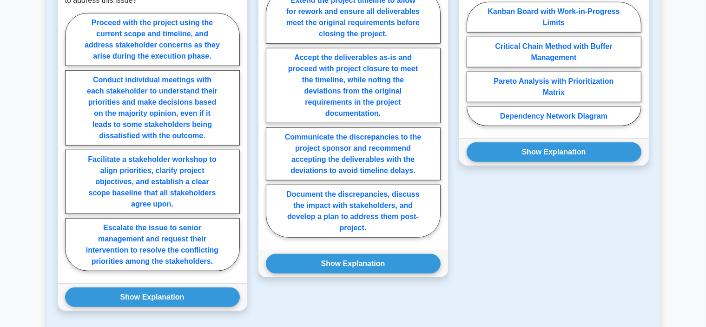
scroll to position [818, 0]
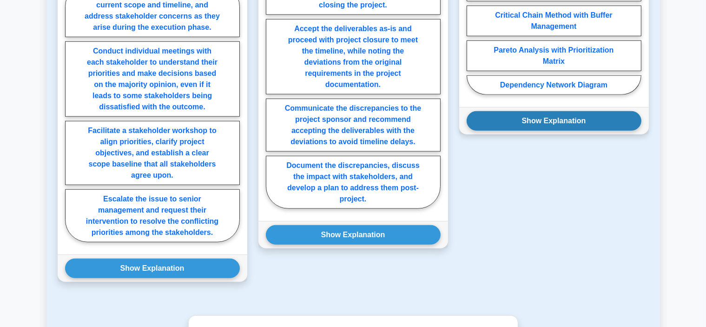
click at [542, 117] on button "Show Explanation" at bounding box center [554, 121] width 175 height 20
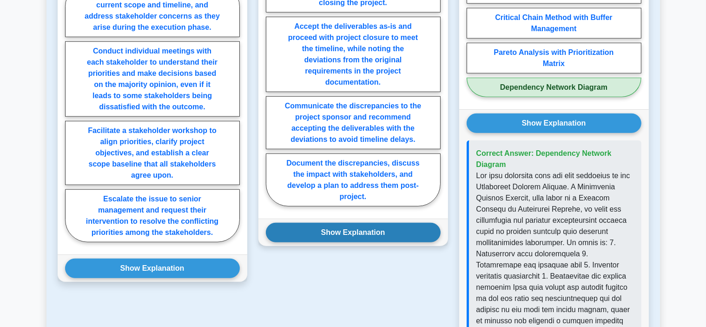
click at [375, 229] on button "Show Explanation" at bounding box center [353, 233] width 175 height 20
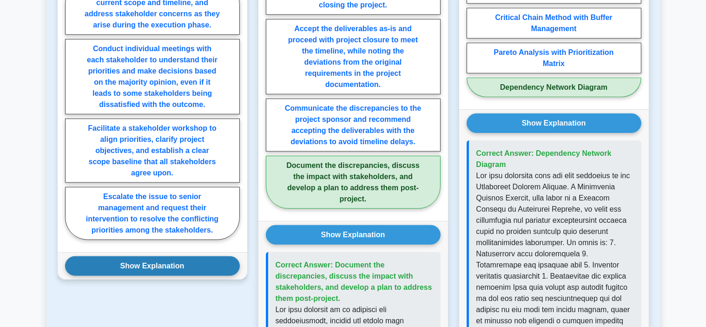
click at [214, 265] on button "Show Explanation" at bounding box center [152, 266] width 175 height 20
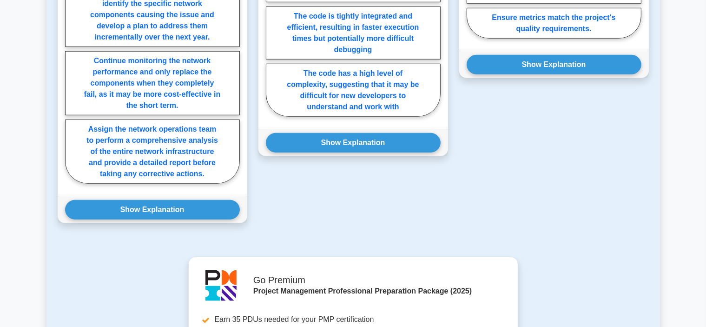
scroll to position [855, 0]
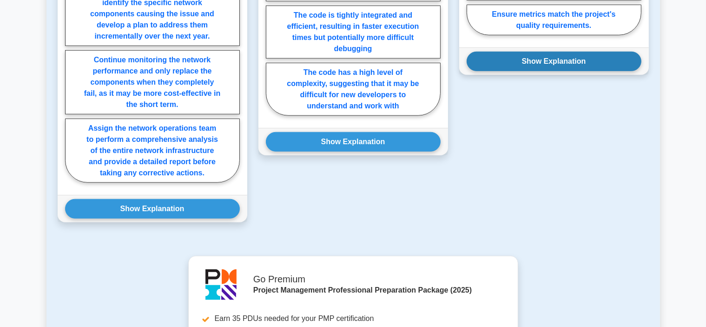
click at [547, 59] on button "Show Explanation" at bounding box center [554, 62] width 175 height 20
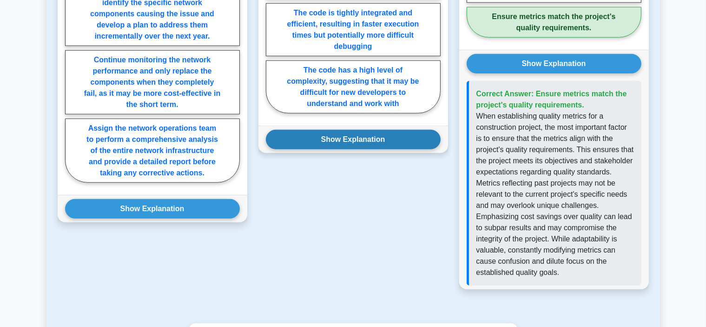
click at [409, 133] on button "Show Explanation" at bounding box center [353, 140] width 175 height 20
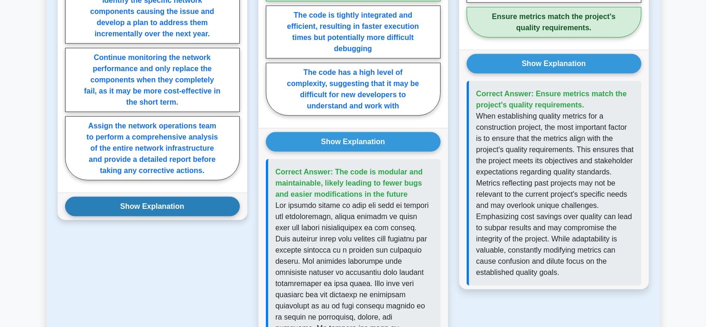
click at [208, 202] on button "Show Explanation" at bounding box center [152, 207] width 175 height 20
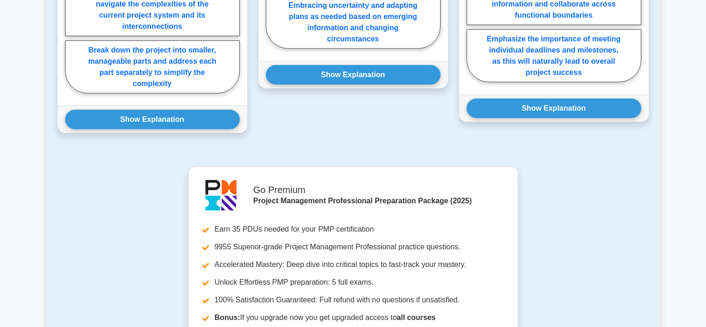
scroll to position [892, 0]
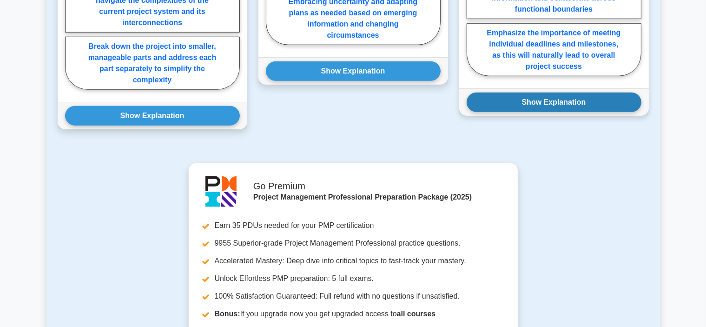
click at [534, 98] on button "Show Explanation" at bounding box center [554, 103] width 175 height 20
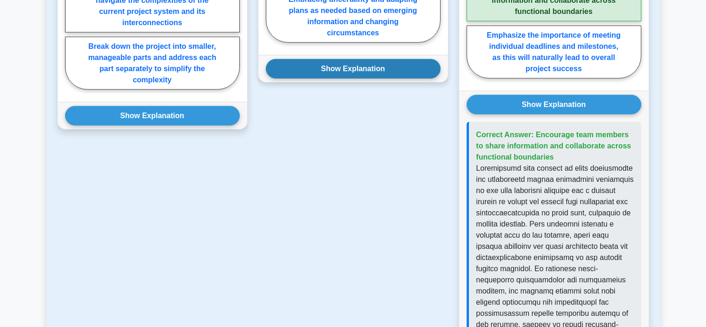
click at [414, 65] on button "Show Explanation" at bounding box center [353, 69] width 175 height 20
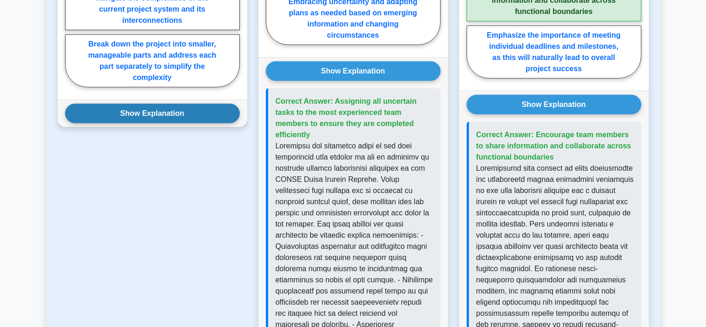
click at [229, 119] on button "Show Explanation" at bounding box center [152, 114] width 175 height 20
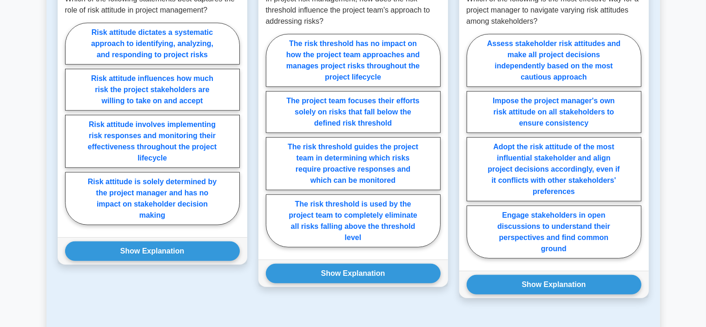
scroll to position [725, 0]
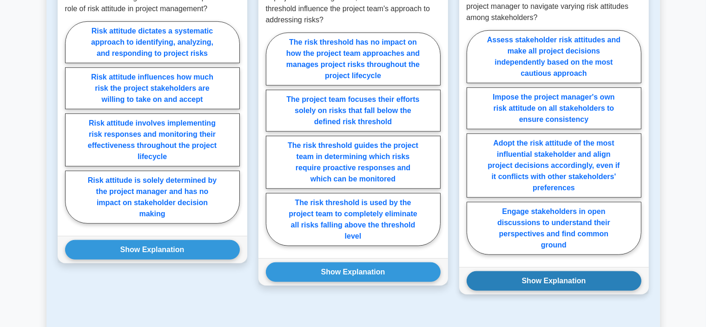
click at [542, 271] on button "Show Explanation" at bounding box center [554, 281] width 175 height 20
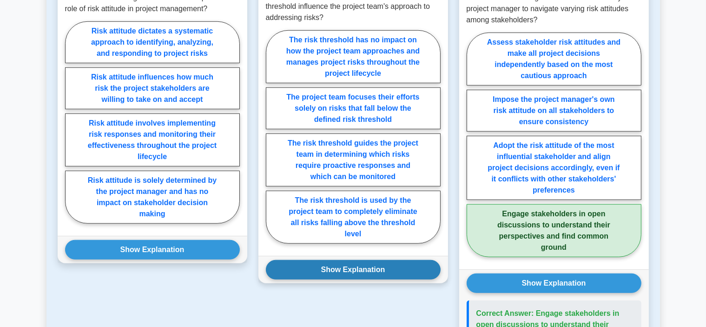
click at [413, 260] on button "Show Explanation" at bounding box center [353, 270] width 175 height 20
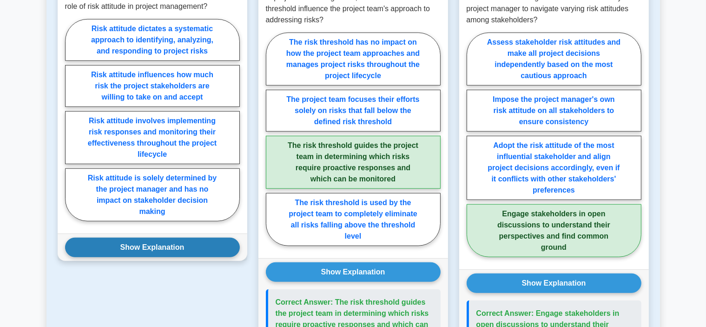
click at [230, 238] on button "Show Explanation" at bounding box center [152, 248] width 175 height 20
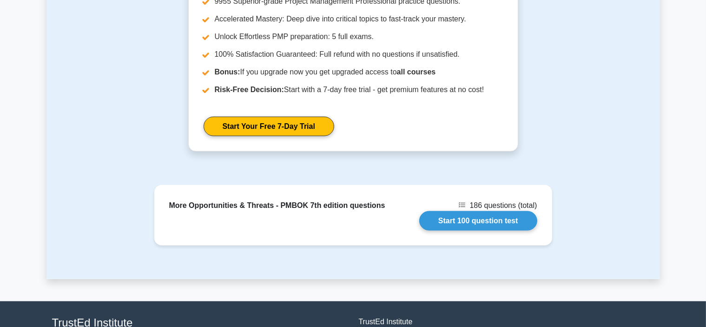
scroll to position [1477, 0]
